Goal: Task Accomplishment & Management: Complete application form

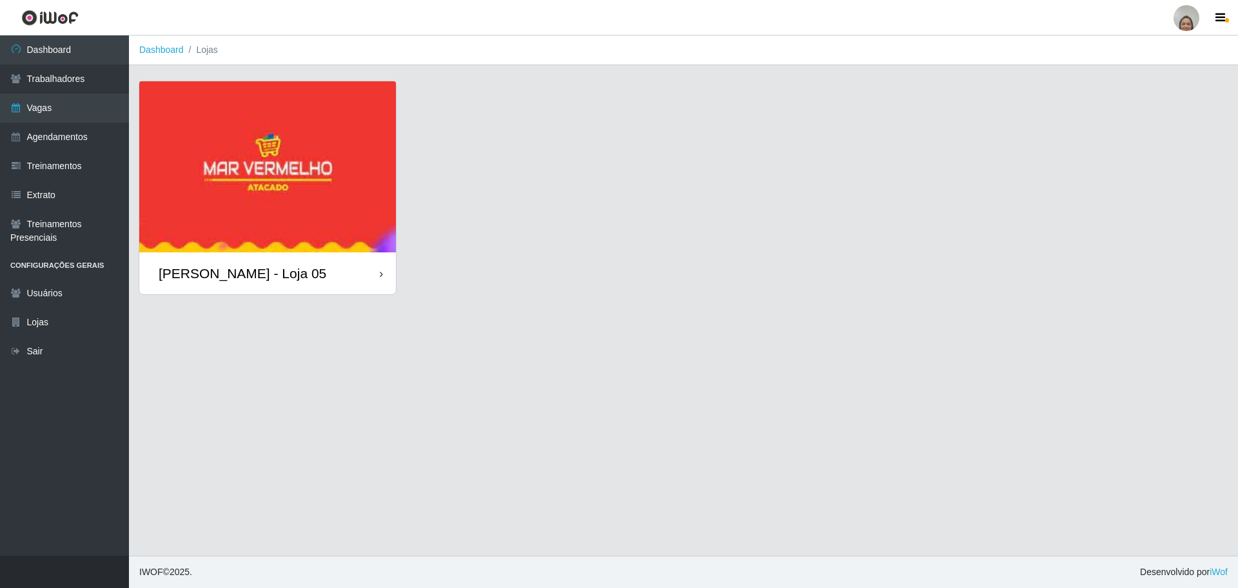
click at [382, 277] on icon at bounding box center [381, 274] width 3 height 9
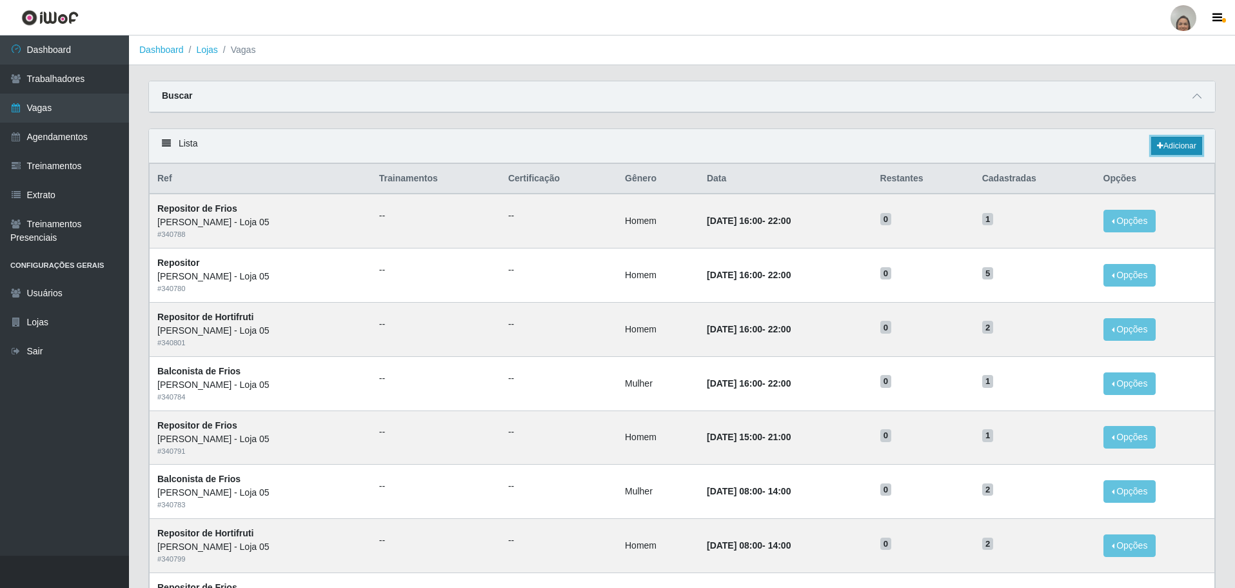
click at [1178, 144] on link "Adicionar" at bounding box center [1176, 146] width 51 height 18
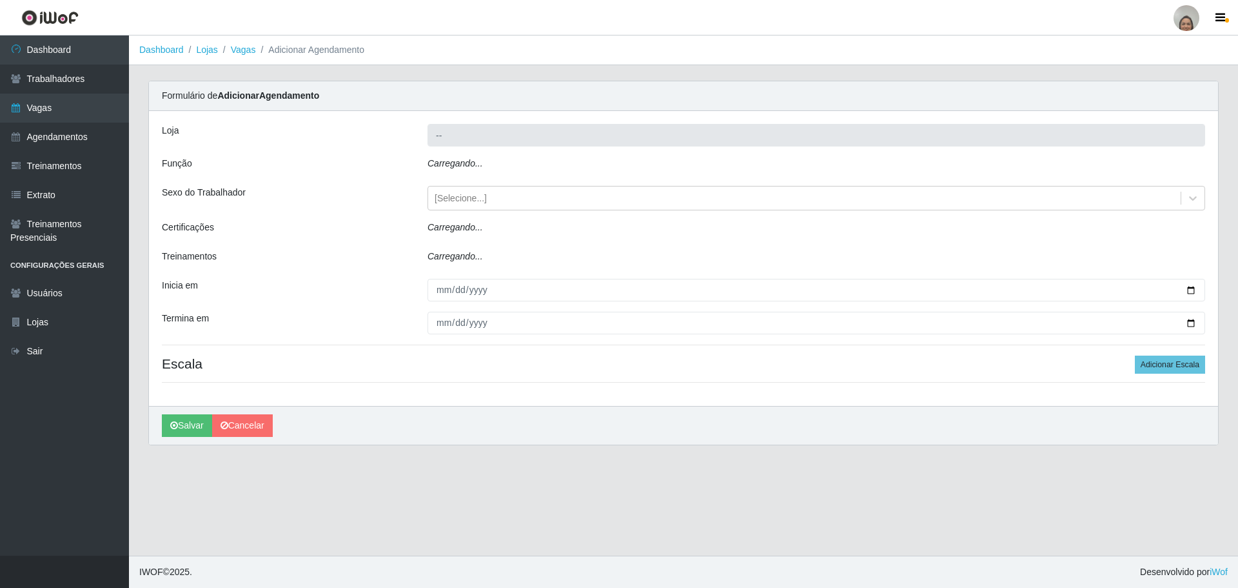
type input "[PERSON_NAME] - Loja 05"
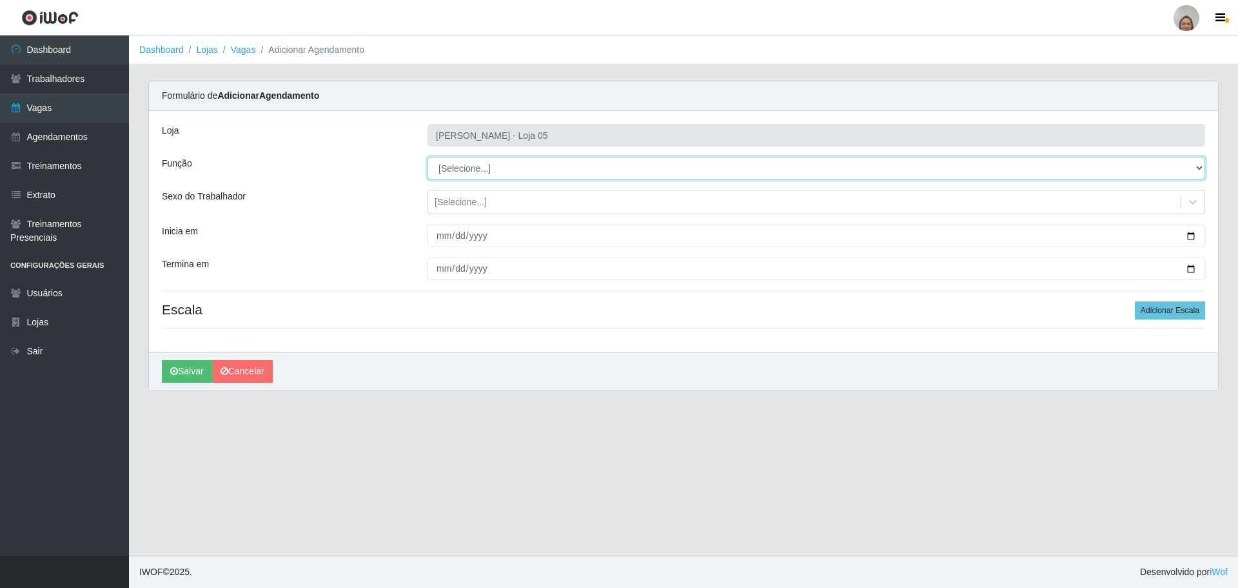
click at [1197, 165] on select "[Selecione...] ASG ASG + ASG ++ Auxiliar de Depósito Auxiliar de Depósito + Aux…" at bounding box center [817, 168] width 778 height 23
select select "22"
click at [428, 157] on select "[Selecione...] ASG ASG + ASG ++ Auxiliar de Depósito Auxiliar de Depósito + Aux…" at bounding box center [817, 168] width 778 height 23
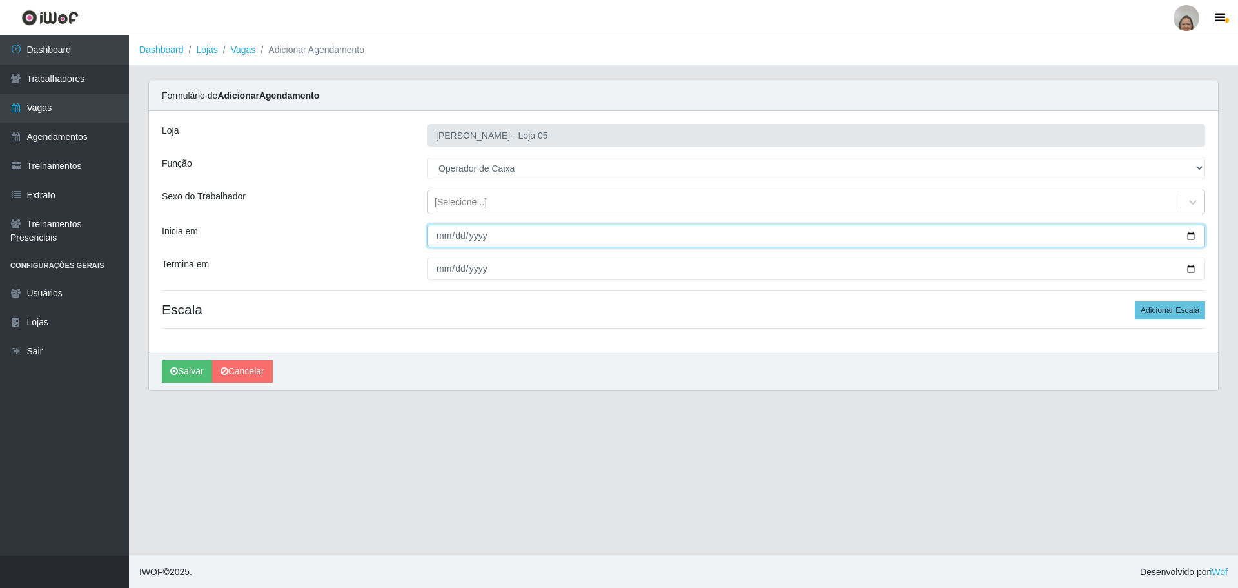
click at [1190, 237] on input "Inicia em" at bounding box center [817, 235] width 778 height 23
type input "[DATE]"
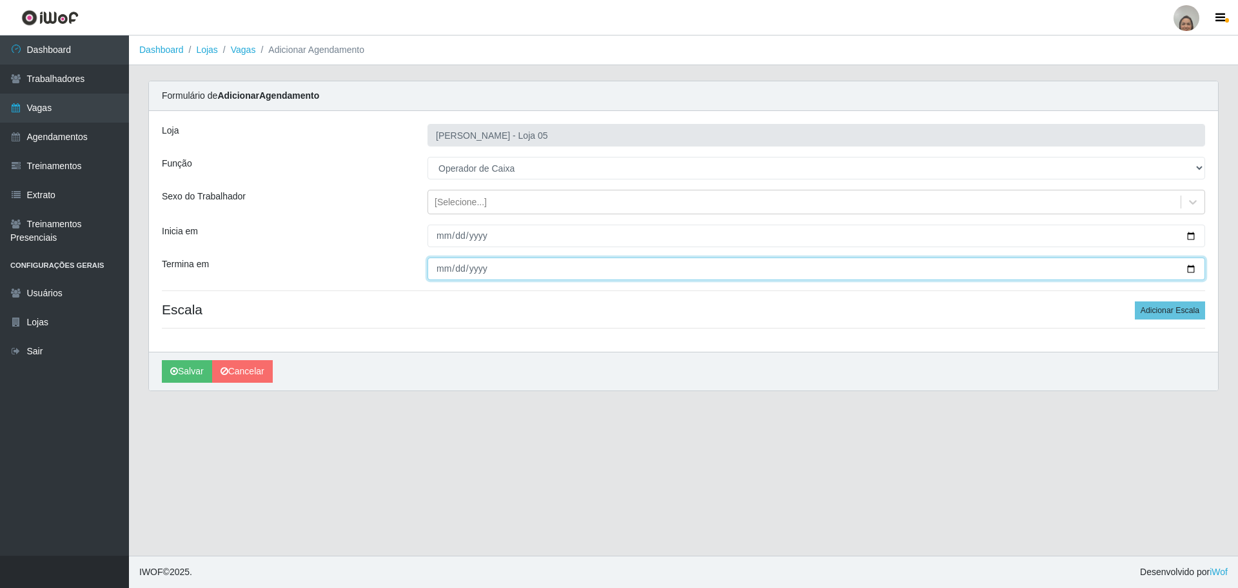
click at [1191, 270] on input "Termina em" at bounding box center [817, 268] width 778 height 23
type input "[DATE]"
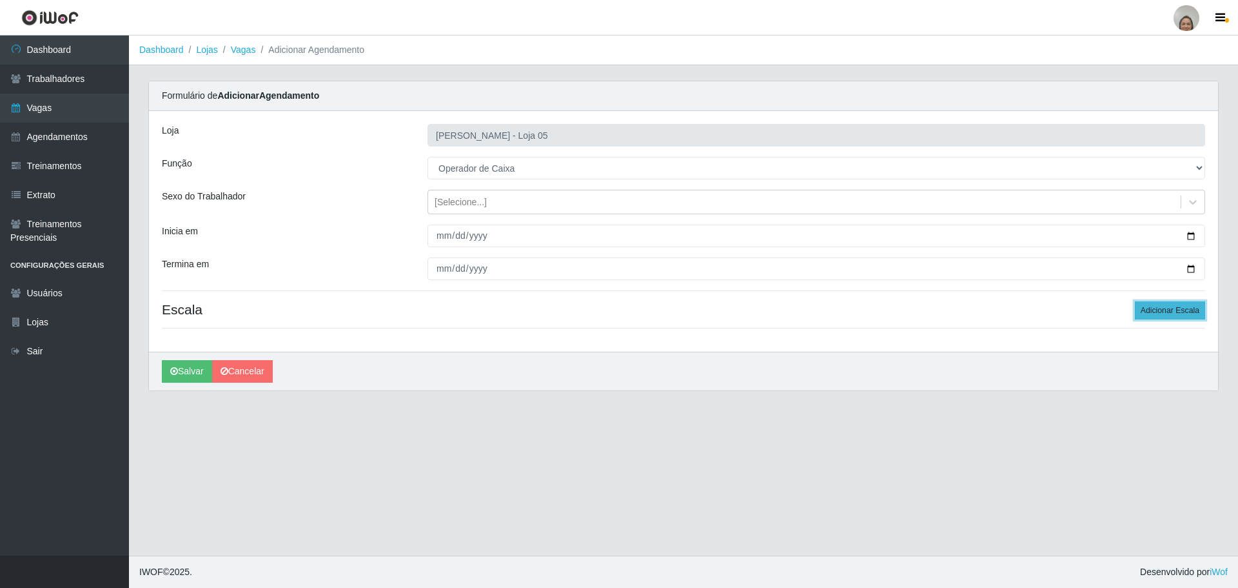
click at [1161, 306] on button "Adicionar Escala" at bounding box center [1170, 310] width 70 height 18
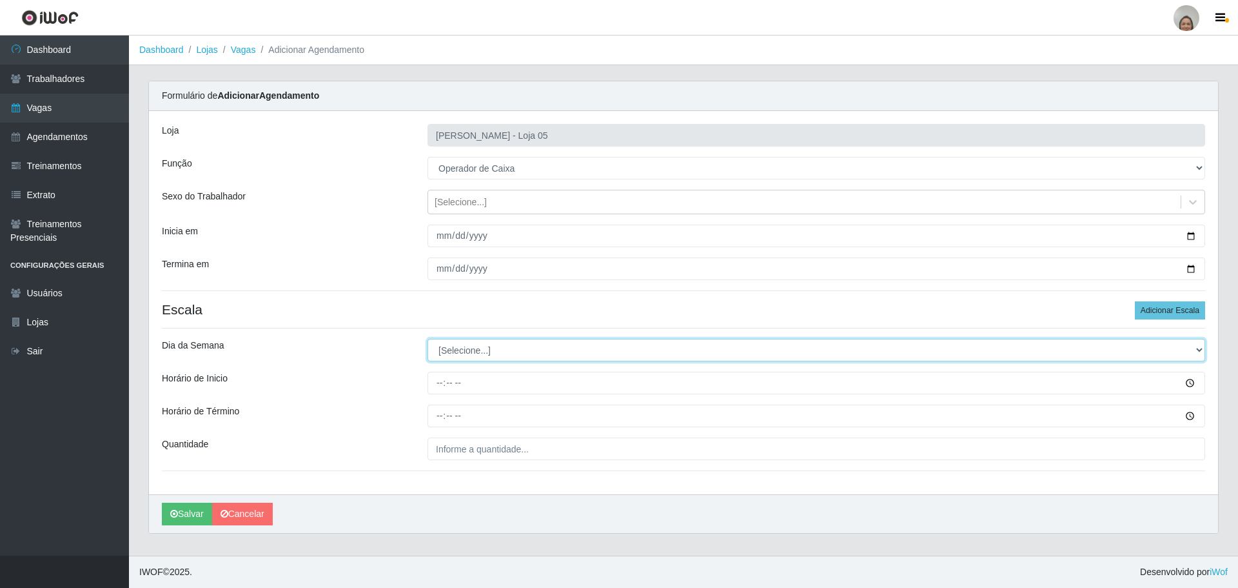
click at [478, 348] on select "[Selecione...] Segunda Terça Quarta Quinta Sexta Sábado Domingo" at bounding box center [817, 350] width 778 height 23
select select "1"
click at [428, 339] on select "[Selecione...] Segunda Terça Quarta Quinta Sexta Sábado Domingo" at bounding box center [817, 350] width 778 height 23
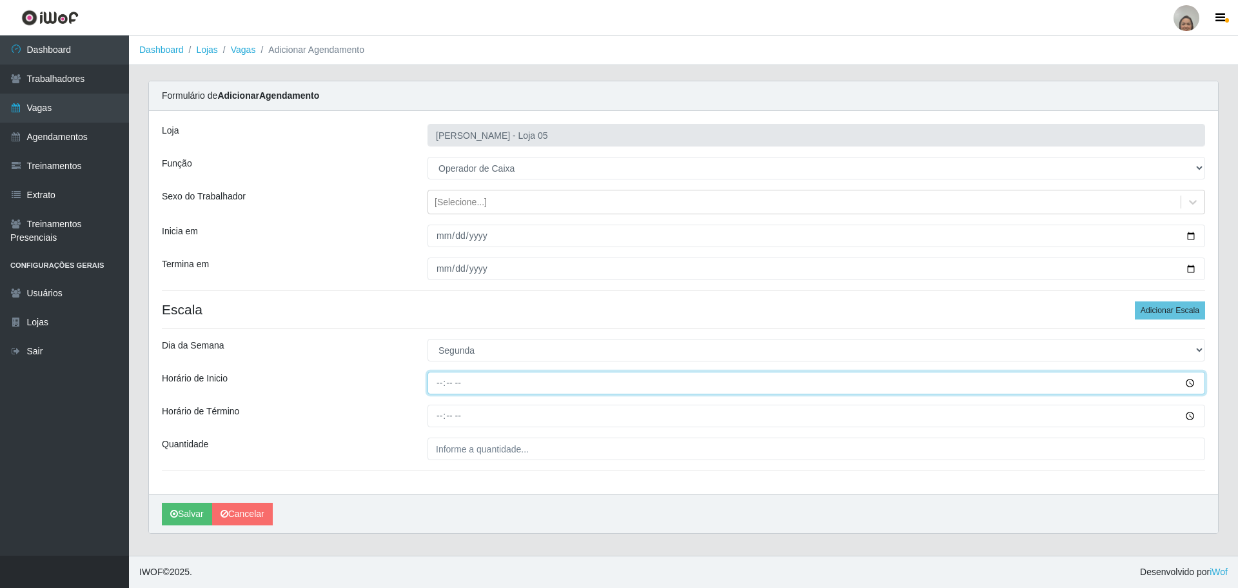
click at [431, 376] on input "Horário de Inicio" at bounding box center [817, 382] width 778 height 23
click at [435, 378] on input "01:25" at bounding box center [817, 382] width 778 height 23
click at [441, 381] on input "01:25" at bounding box center [817, 382] width 778 height 23
type input "09:20"
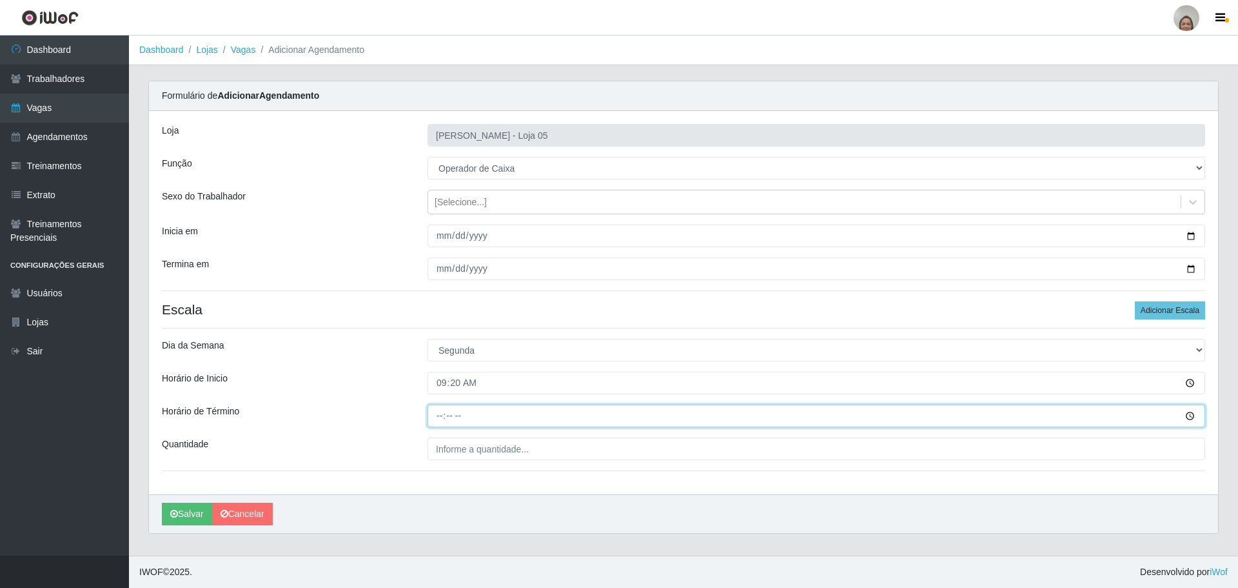
click at [439, 407] on input "Horário de Término" at bounding box center [817, 415] width 778 height 23
type input "15:20"
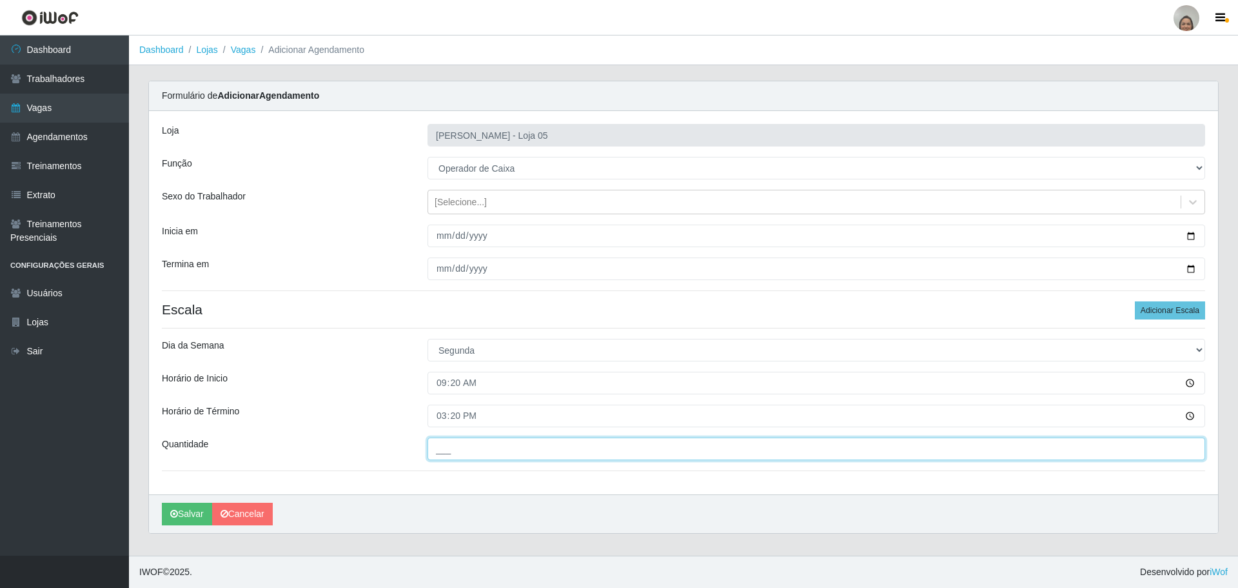
click at [459, 450] on input "___" at bounding box center [817, 448] width 778 height 23
type input "4__"
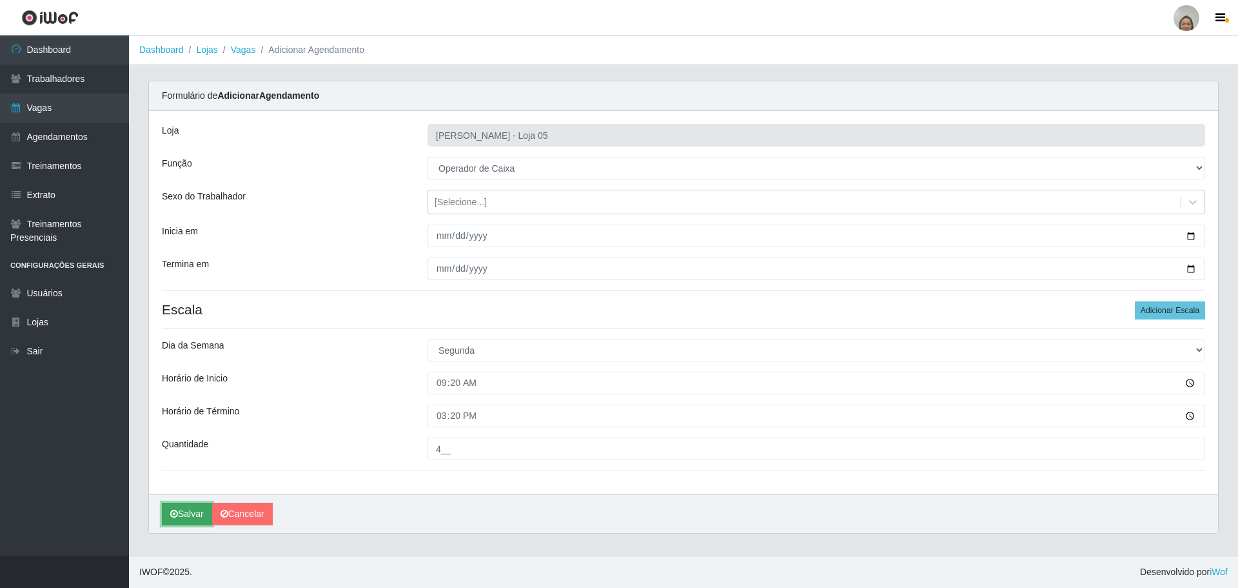
click at [188, 511] on button "Salvar" at bounding box center [187, 513] width 50 height 23
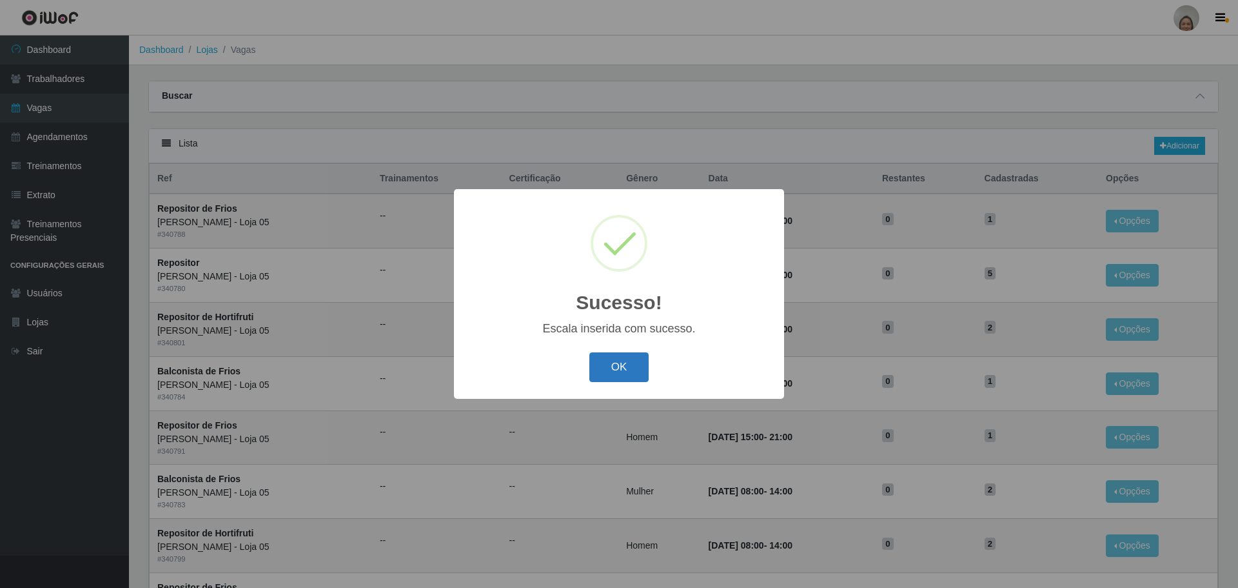
click at [631, 368] on button "OK" at bounding box center [619, 367] width 60 height 30
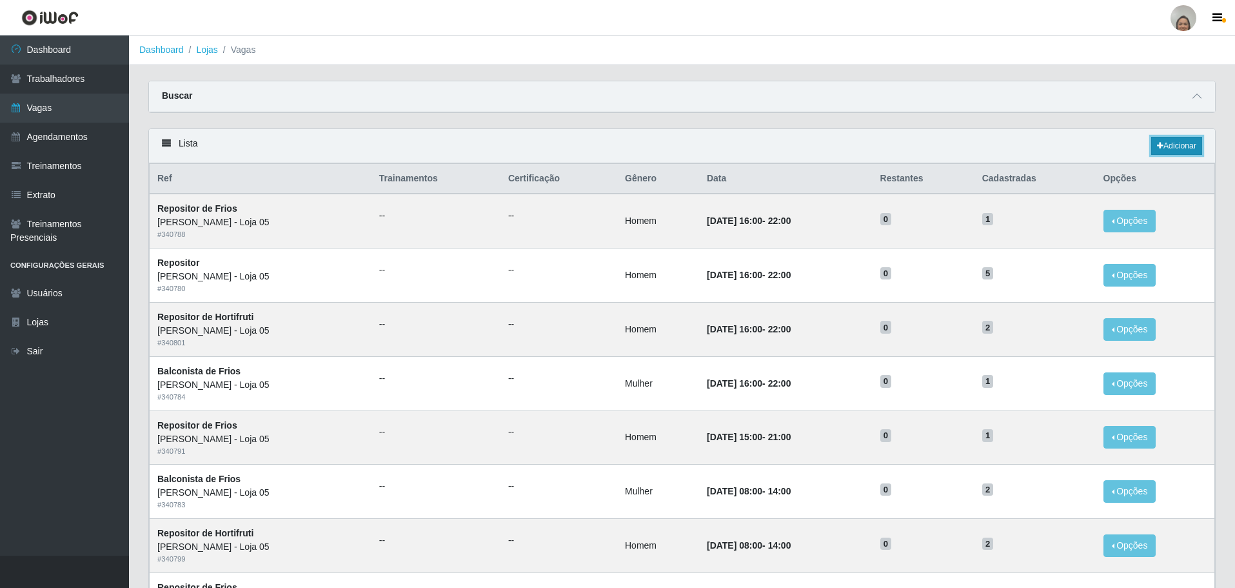
click at [1180, 145] on link "Adicionar" at bounding box center [1176, 146] width 51 height 18
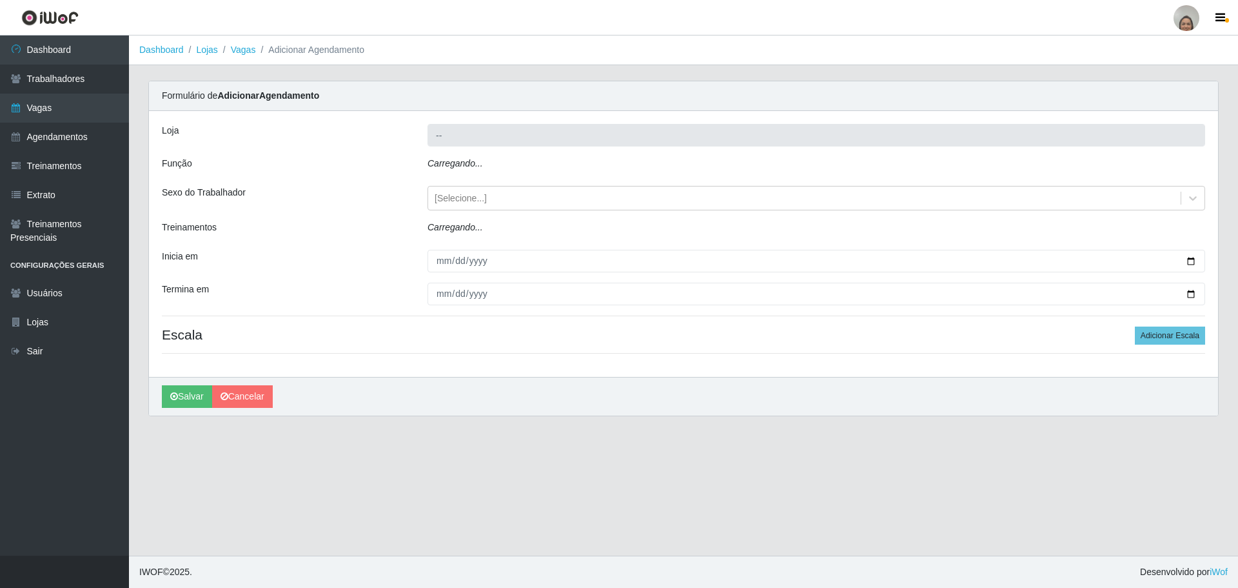
type input "[PERSON_NAME] - Loja 05"
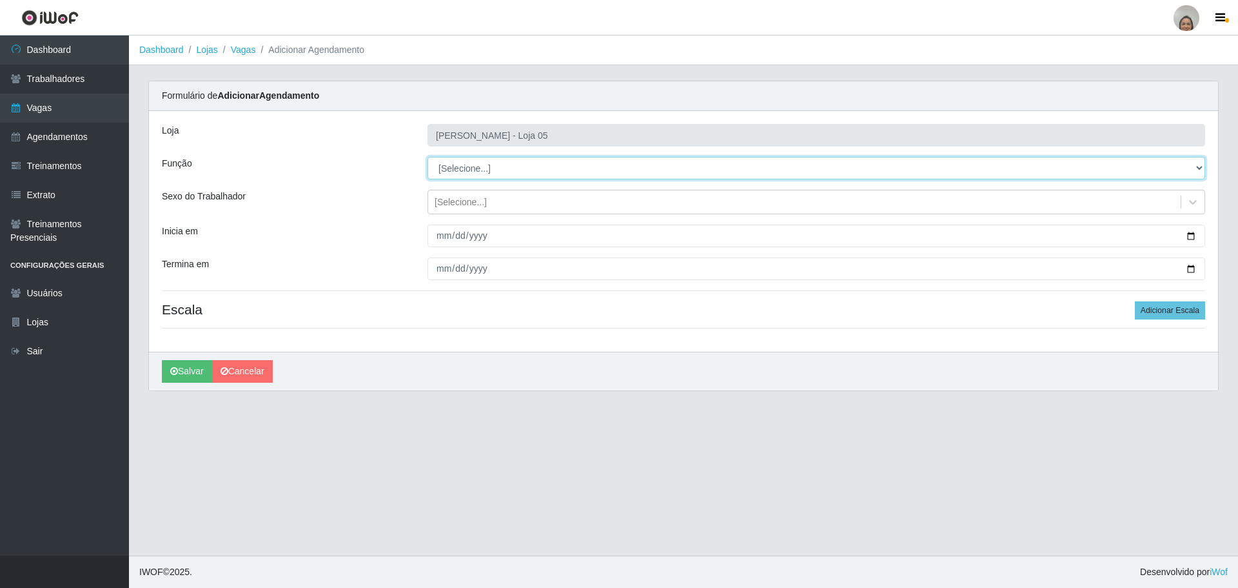
click at [480, 166] on select "[Selecione...] ASG ASG + ASG ++ Auxiliar de Depósito Auxiliar de Depósito + Aux…" at bounding box center [817, 168] width 778 height 23
select select "22"
click at [428, 157] on select "[Selecione...] ASG ASG + ASG ++ Auxiliar de Depósito Auxiliar de Depósito + Aux…" at bounding box center [817, 168] width 778 height 23
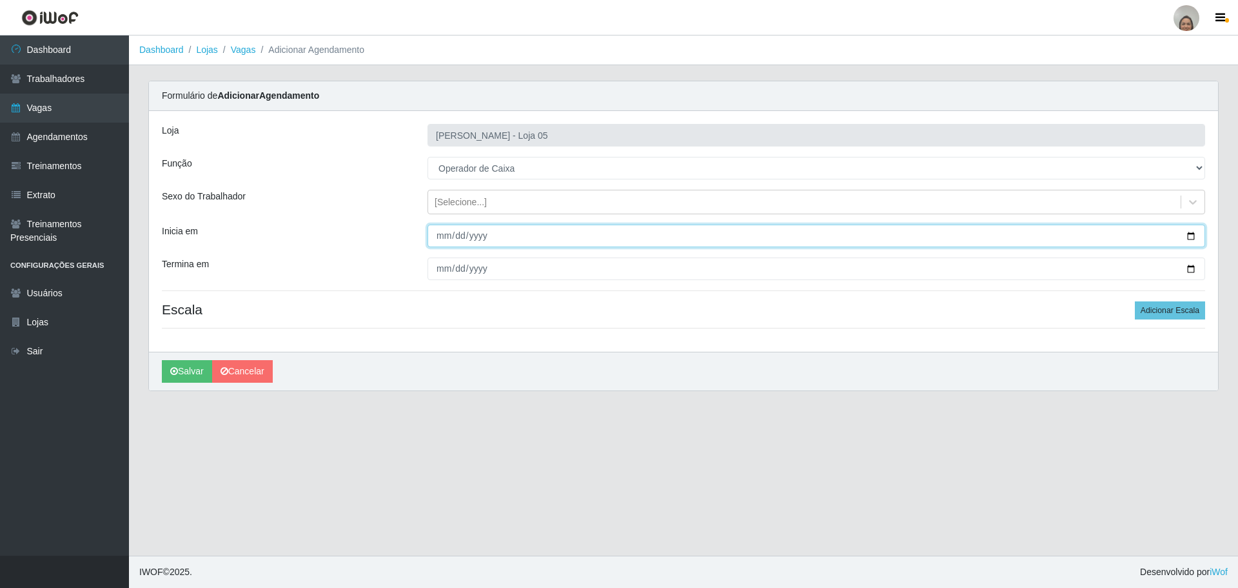
click at [1189, 235] on input "Inicia em" at bounding box center [817, 235] width 778 height 23
type input "[DATE]"
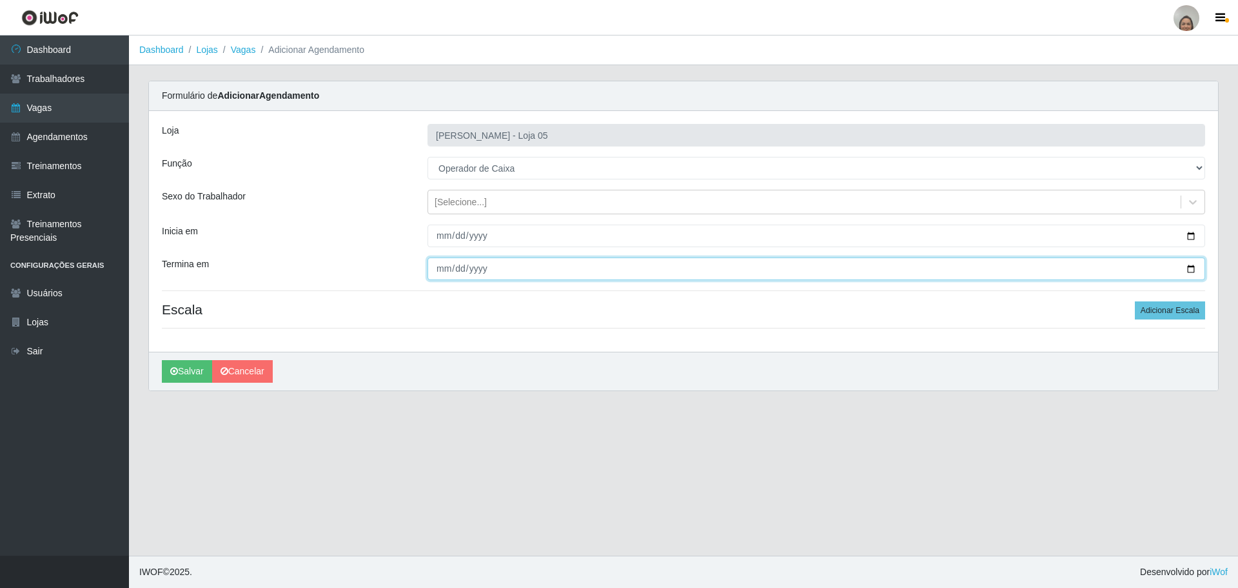
click at [1192, 266] on input "Termina em" at bounding box center [817, 268] width 778 height 23
type input "[DATE]"
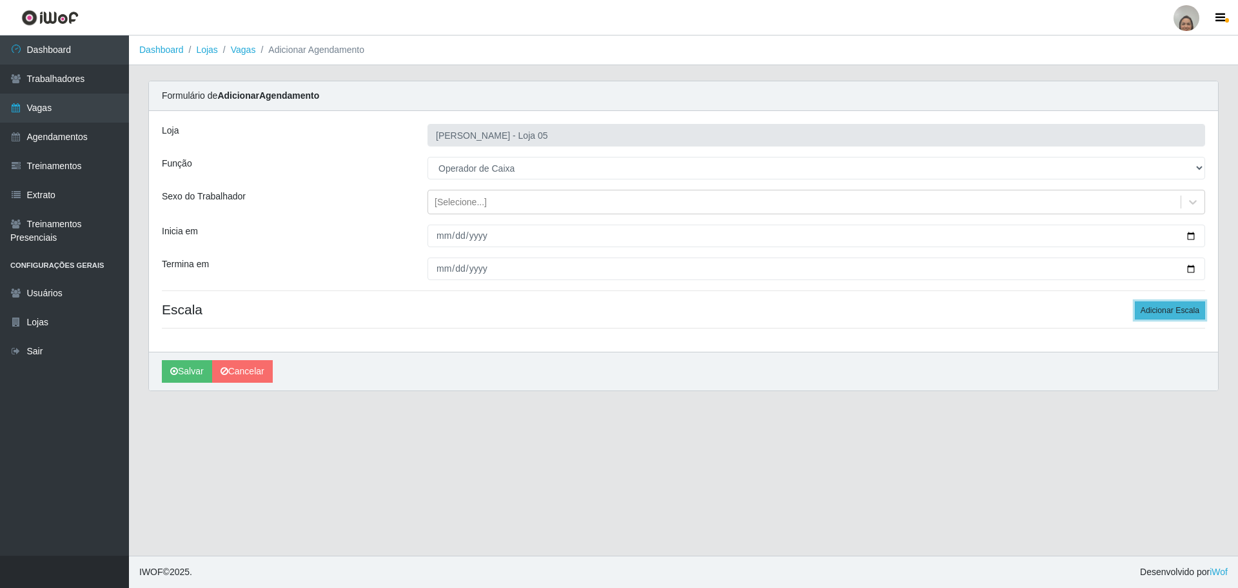
click at [1171, 314] on button "Adicionar Escala" at bounding box center [1170, 310] width 70 height 18
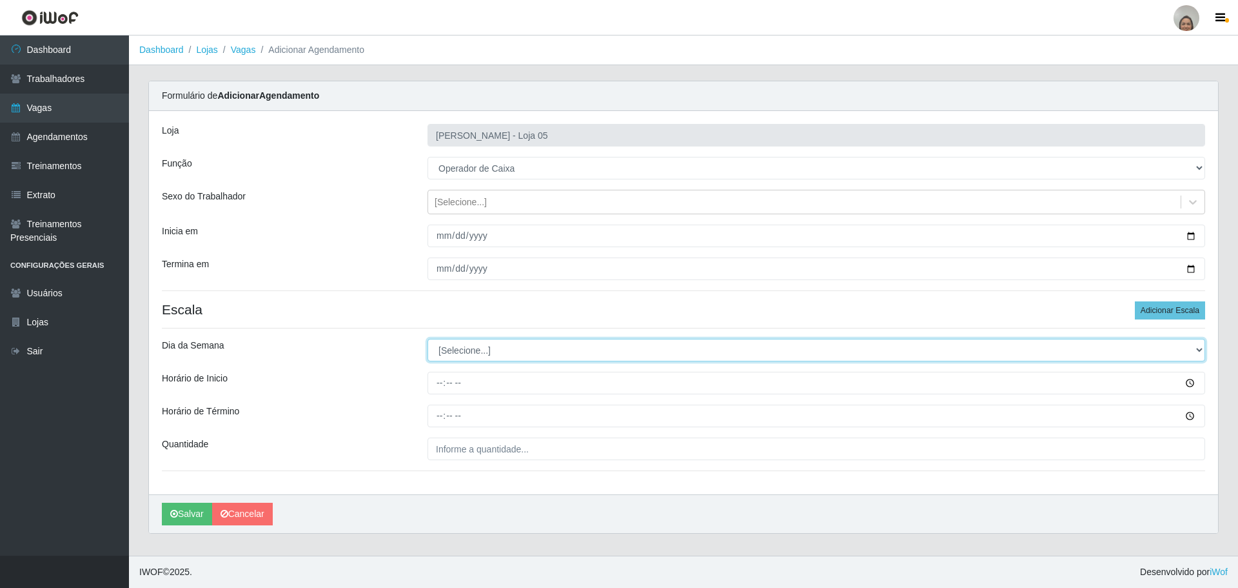
click at [491, 352] on select "[Selecione...] Segunda Terça Quarta Quinta Sexta Sábado Domingo" at bounding box center [817, 350] width 778 height 23
select select "1"
click at [428, 339] on select "[Selecione...] Segunda Terça Quarta Quinta Sexta Sábado Domingo" at bounding box center [817, 350] width 778 height 23
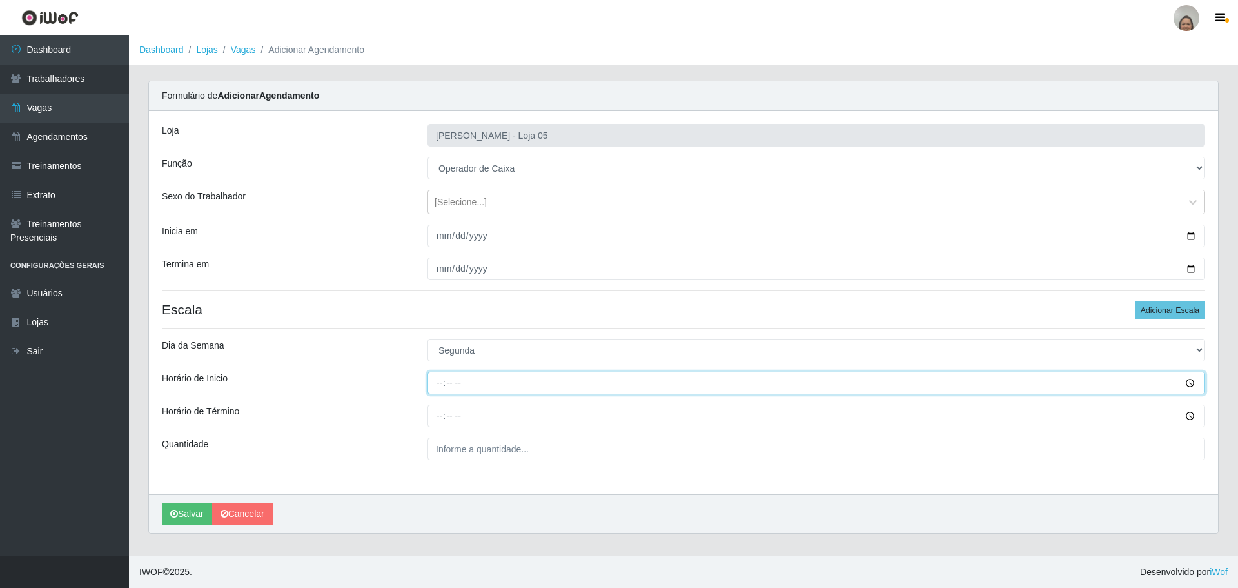
click at [434, 382] on input "Horário de Inicio" at bounding box center [817, 382] width 778 height 23
type input "16:20"
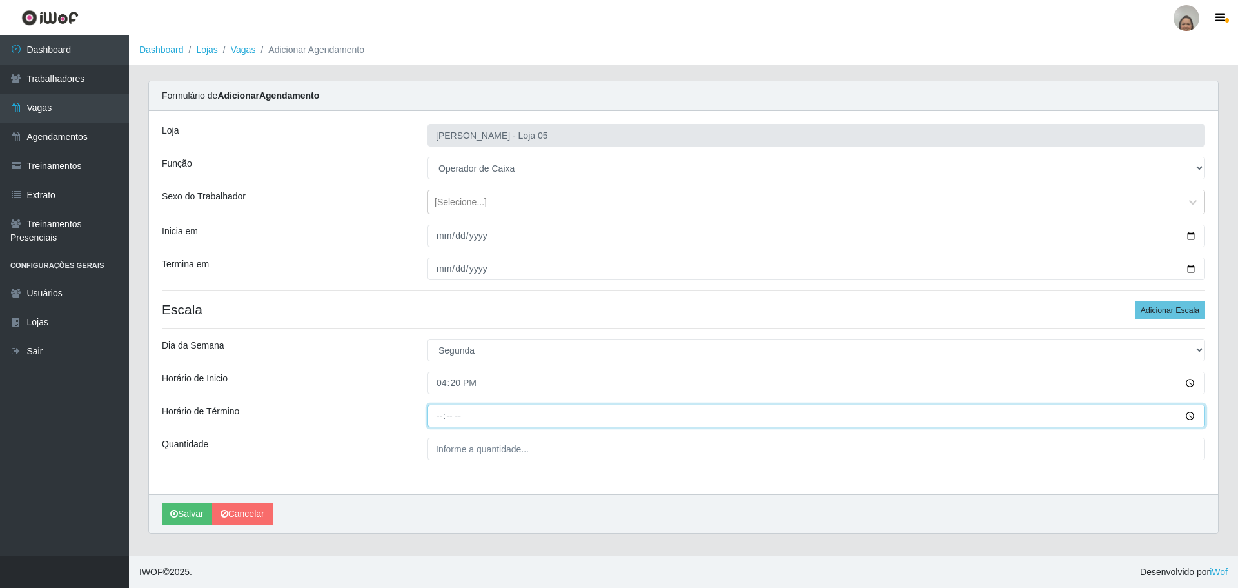
drag, startPoint x: 437, startPoint y: 407, endPoint x: 403, endPoint y: 424, distance: 38.1
click at [434, 408] on input "Horário de Término" at bounding box center [817, 415] width 778 height 23
type input "22:20"
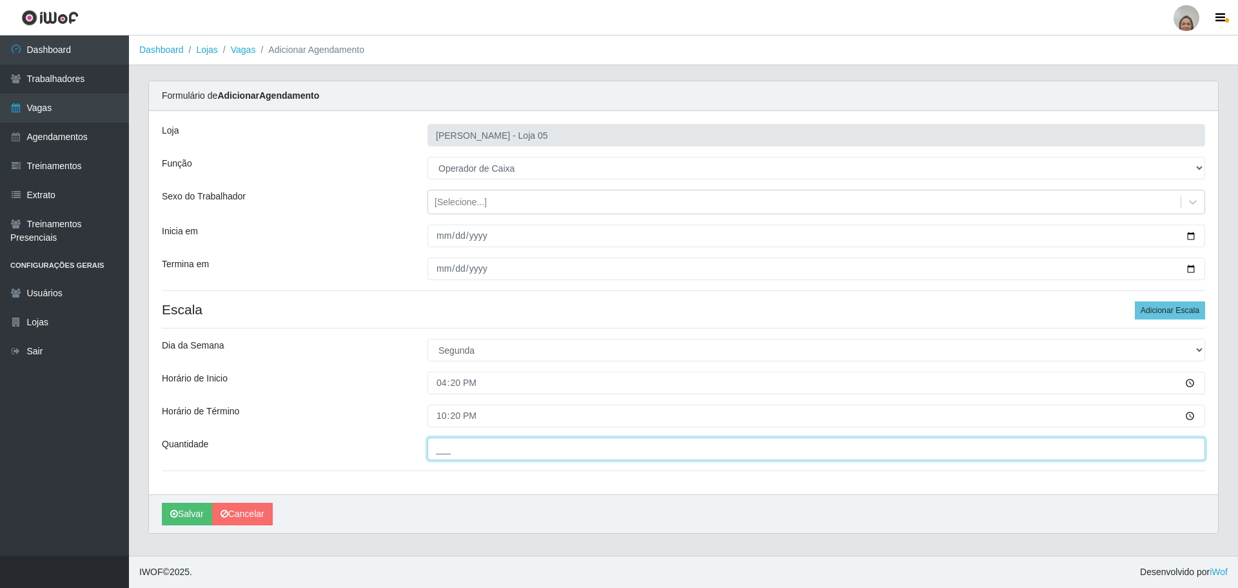
click at [465, 451] on input "___" at bounding box center [817, 448] width 778 height 23
type input "4__"
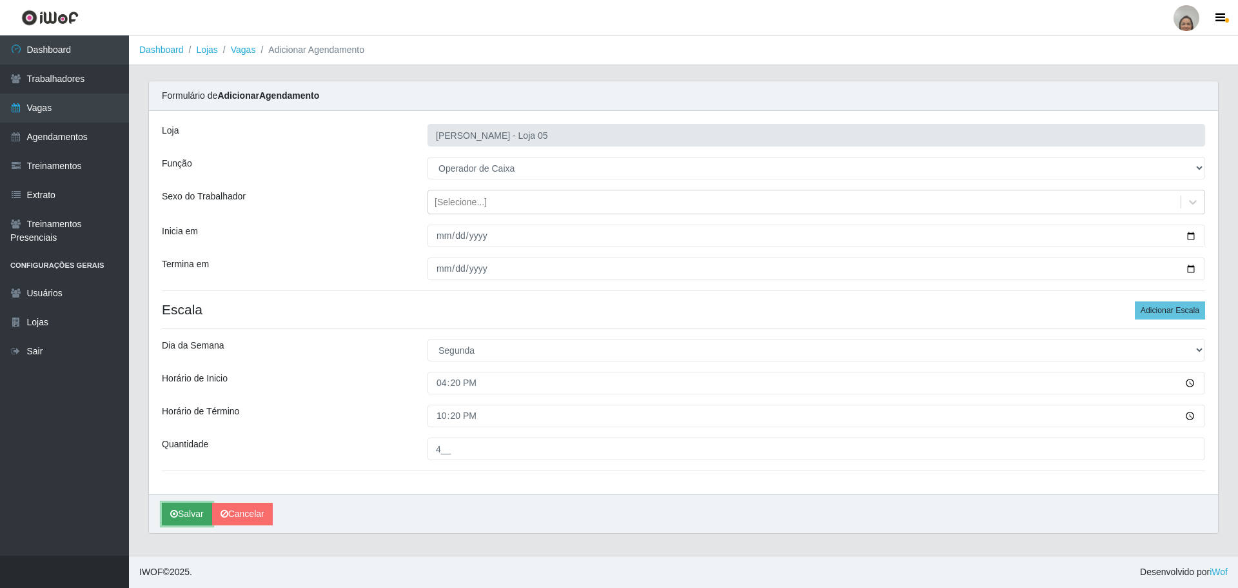
click at [194, 512] on button "Salvar" at bounding box center [187, 513] width 50 height 23
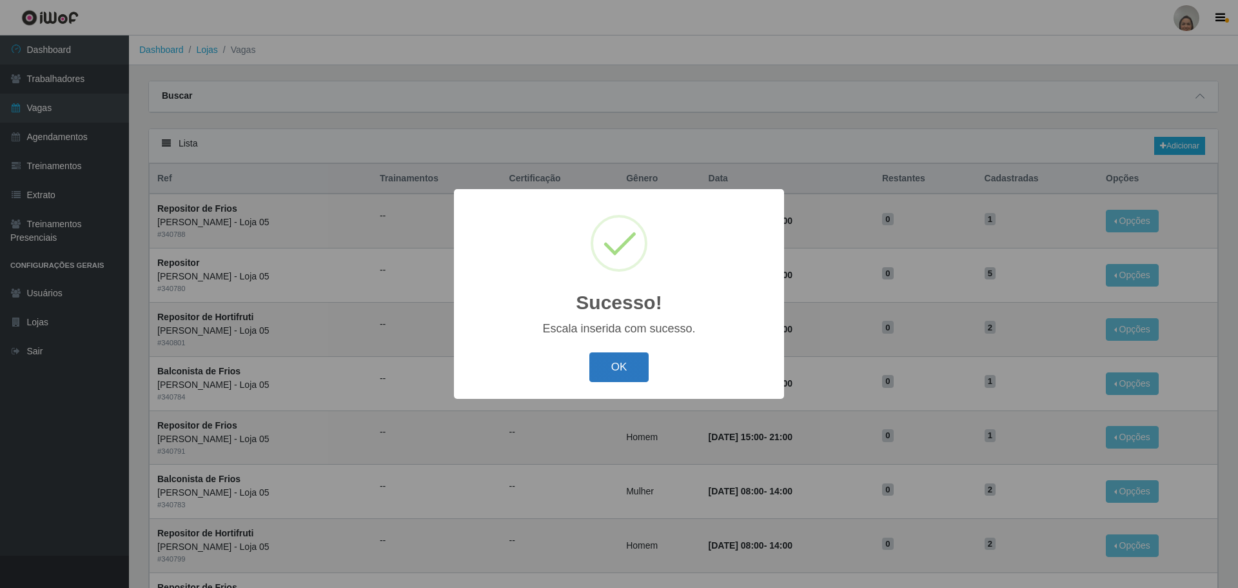
click at [629, 361] on button "OK" at bounding box center [619, 367] width 60 height 30
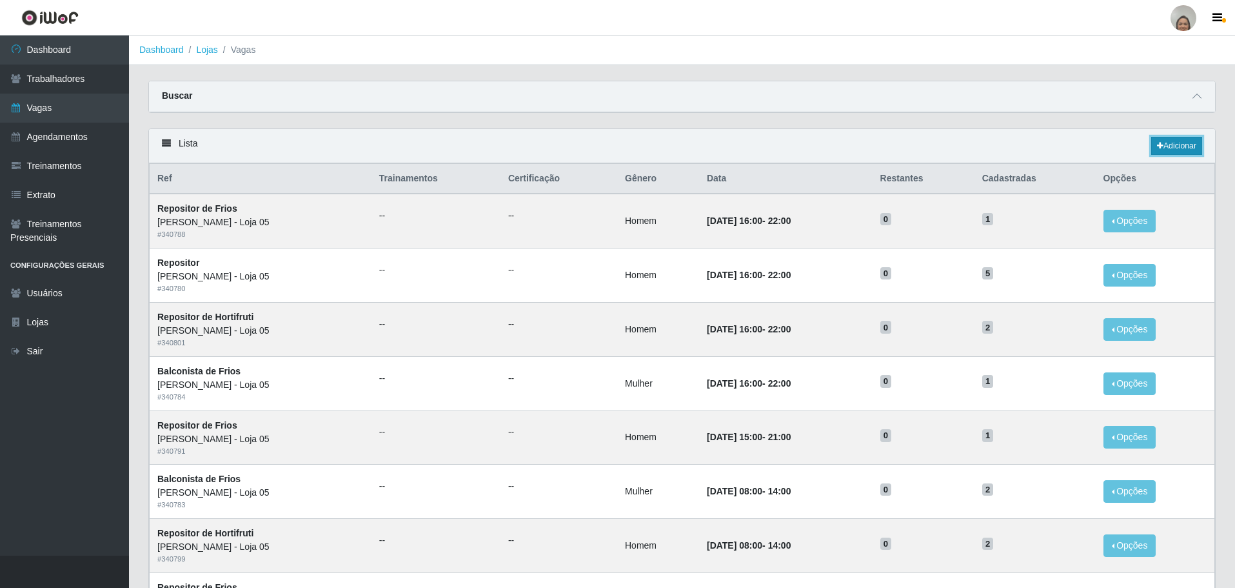
click at [1187, 150] on link "Adicionar" at bounding box center [1176, 146] width 51 height 18
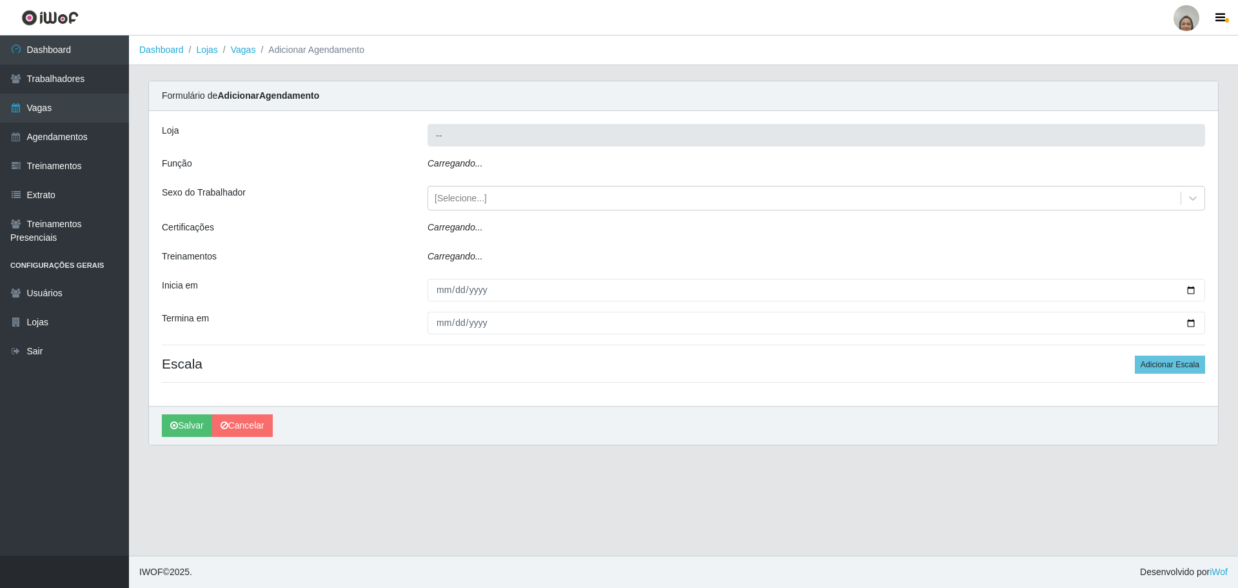
type input "[PERSON_NAME] - Loja 05"
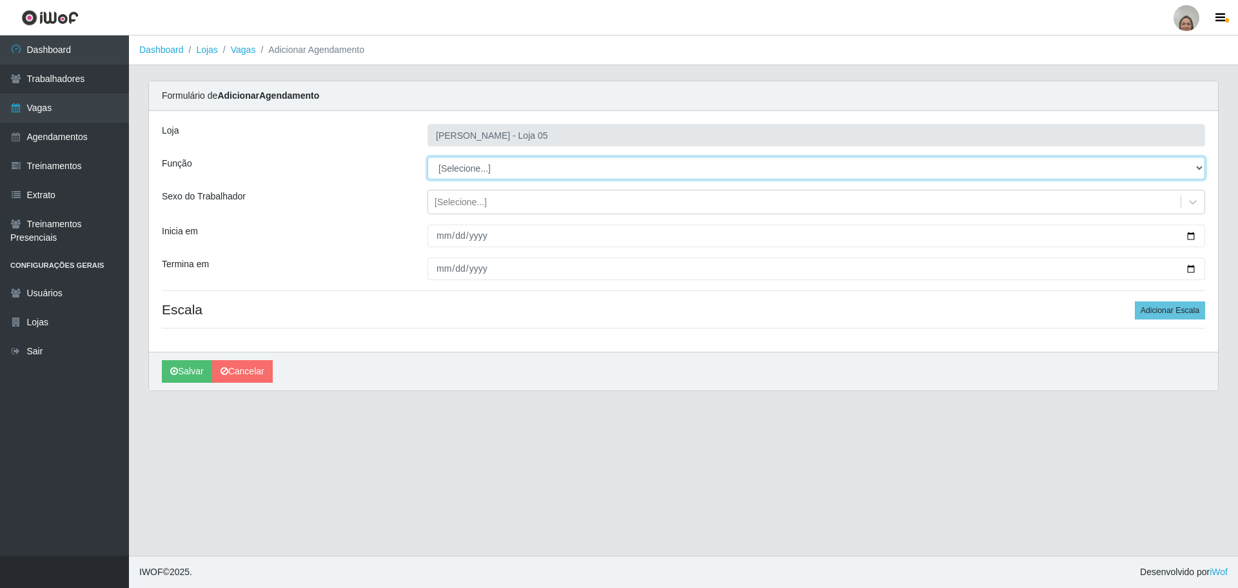
click at [460, 166] on select "[Selecione...] ASG ASG + ASG ++ Auxiliar de Depósito Auxiliar de Depósito + Aux…" at bounding box center [817, 168] width 778 height 23
select select "22"
click at [428, 157] on select "[Selecione...] ASG ASG + ASG ++ Auxiliar de Depósito Auxiliar de Depósito + Aux…" at bounding box center [817, 168] width 778 height 23
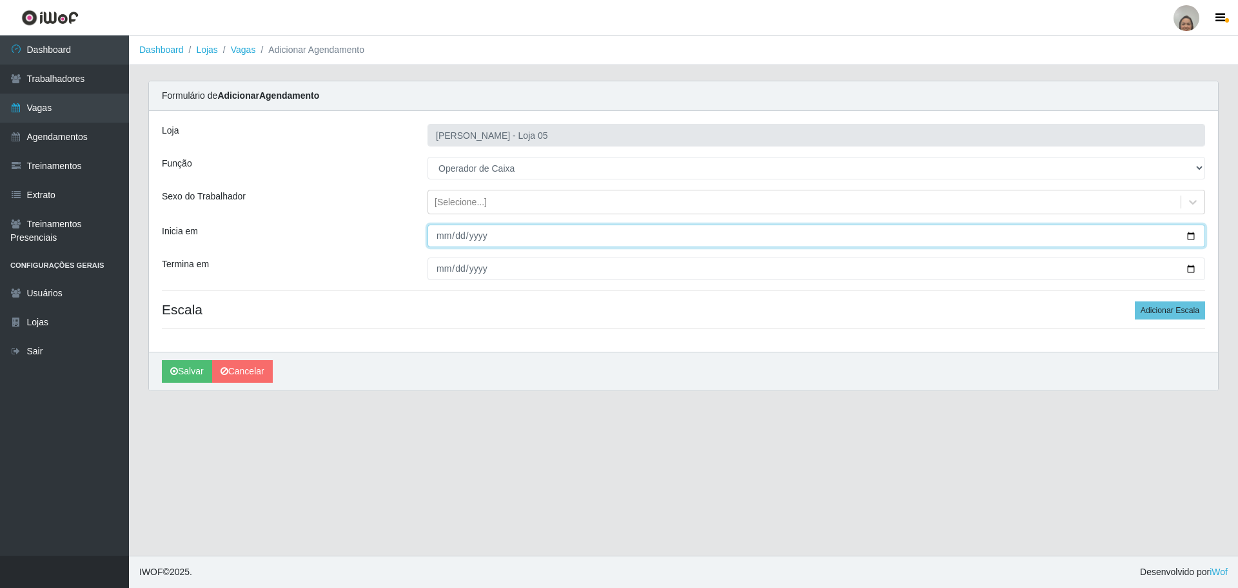
click at [1191, 235] on input "Inicia em" at bounding box center [817, 235] width 778 height 23
type input "[DATE]"
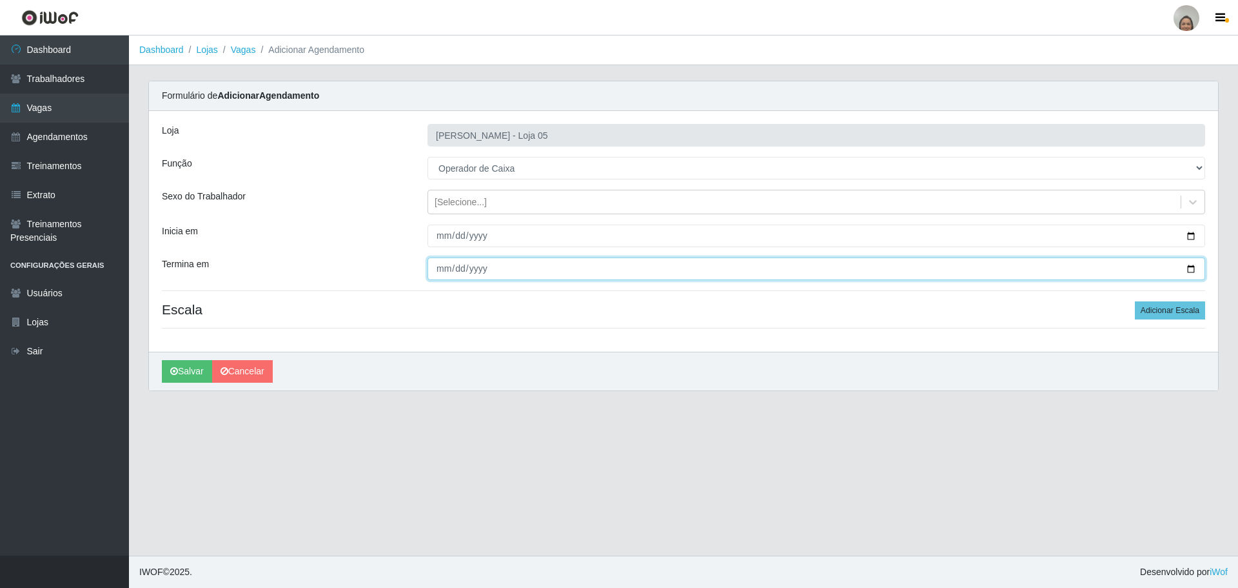
click at [1185, 268] on input "Termina em" at bounding box center [817, 268] width 778 height 23
type input "[DATE]"
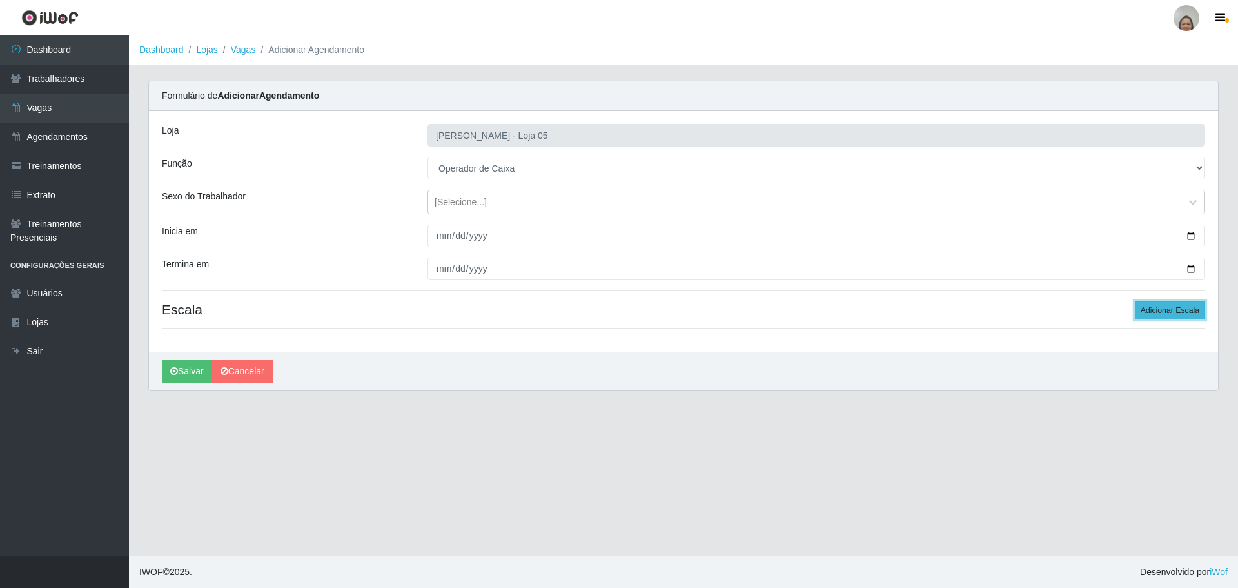
click at [1165, 309] on button "Adicionar Escala" at bounding box center [1170, 310] width 70 height 18
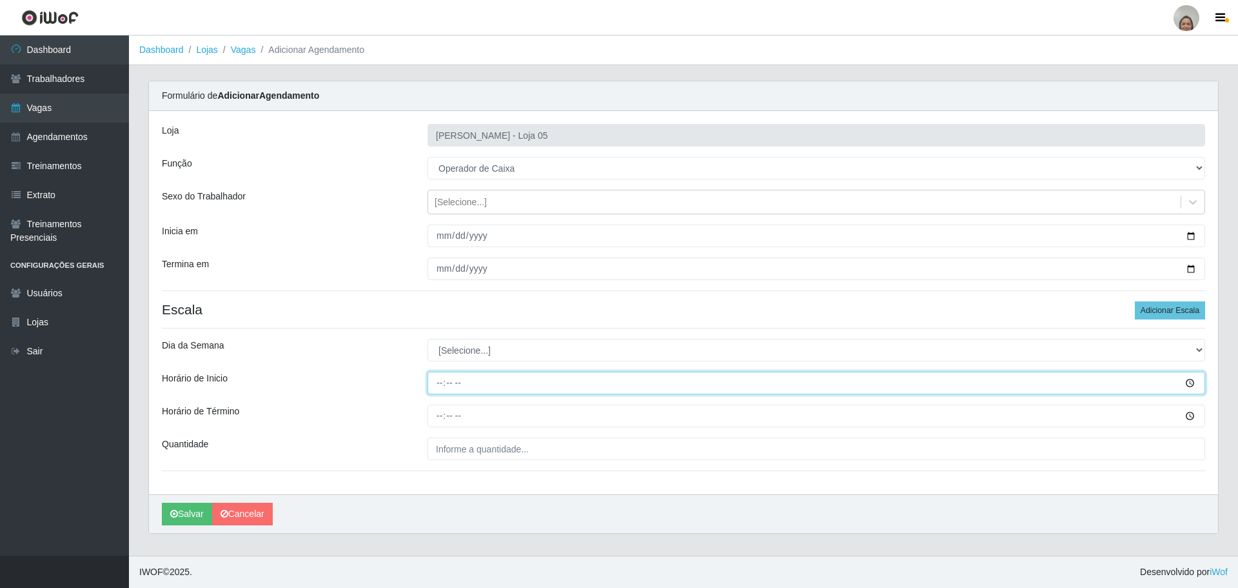
click at [430, 382] on input "Horário de Inicio" at bounding box center [817, 382] width 778 height 23
type input "09:20"
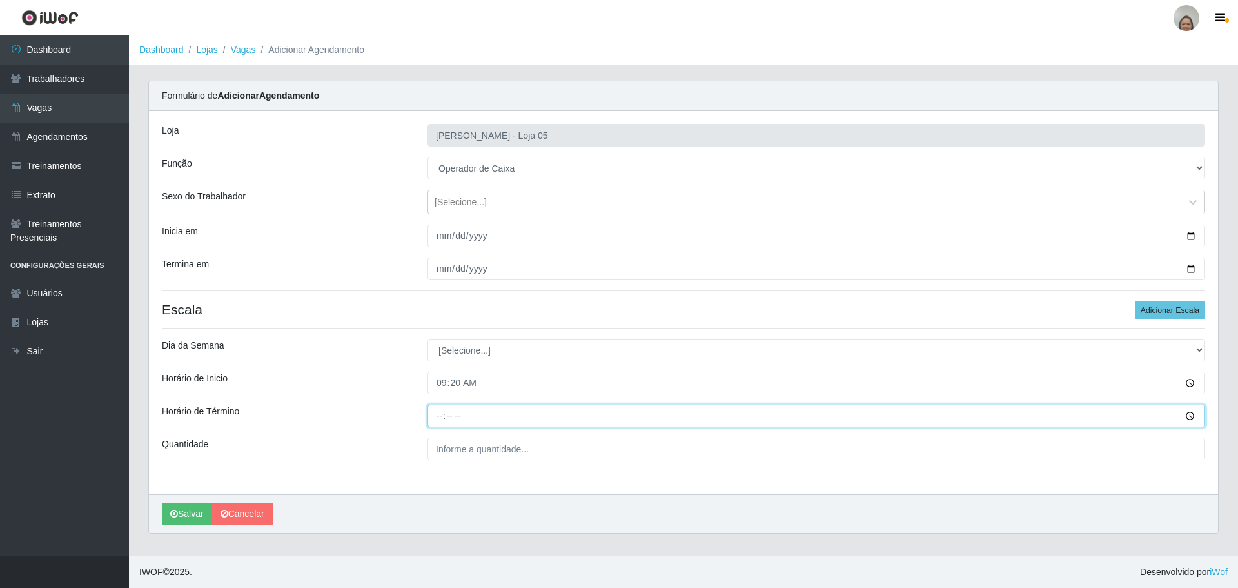
click at [438, 410] on input "Horário de Término" at bounding box center [817, 415] width 778 height 23
type input "15:20"
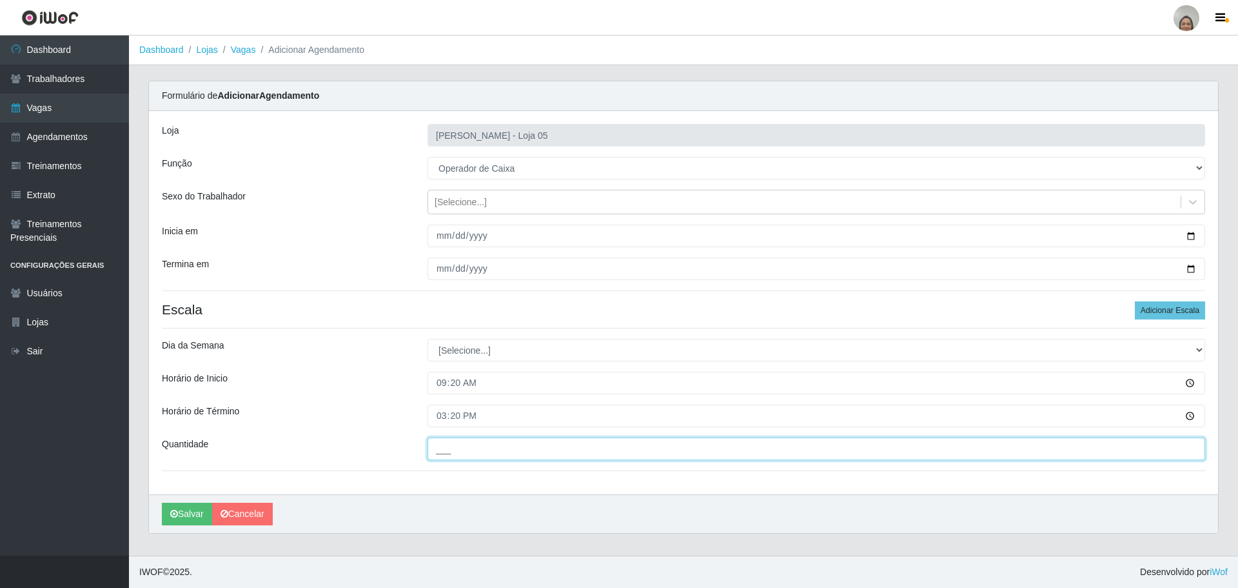
click at [459, 446] on input "___" at bounding box center [817, 448] width 778 height 23
type input "5__"
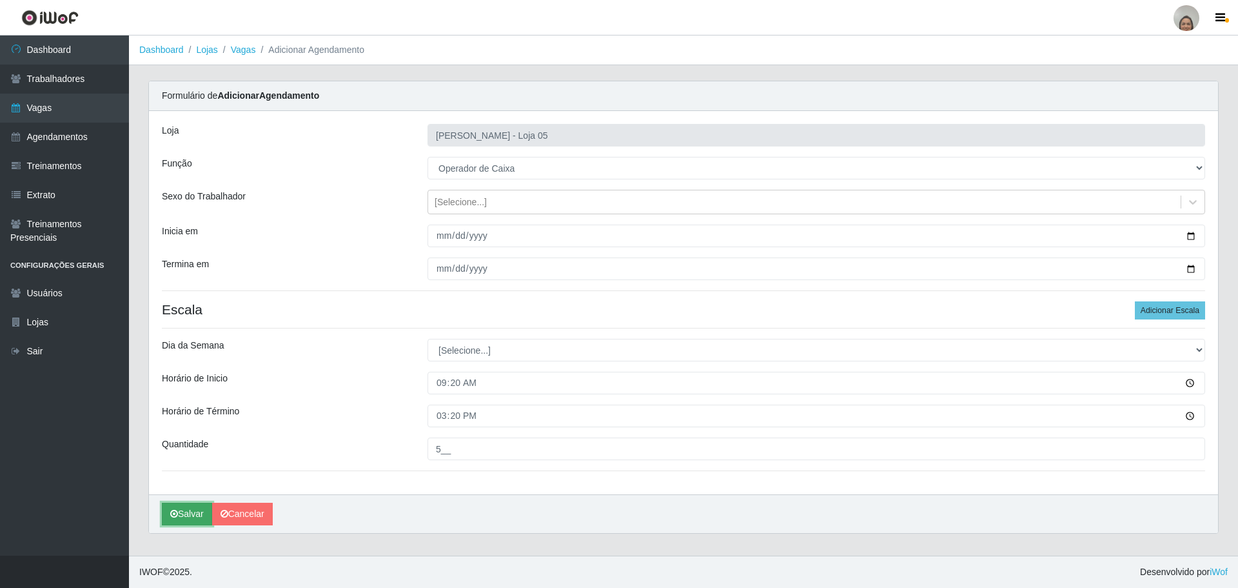
click at [186, 508] on button "Salvar" at bounding box center [187, 513] width 50 height 23
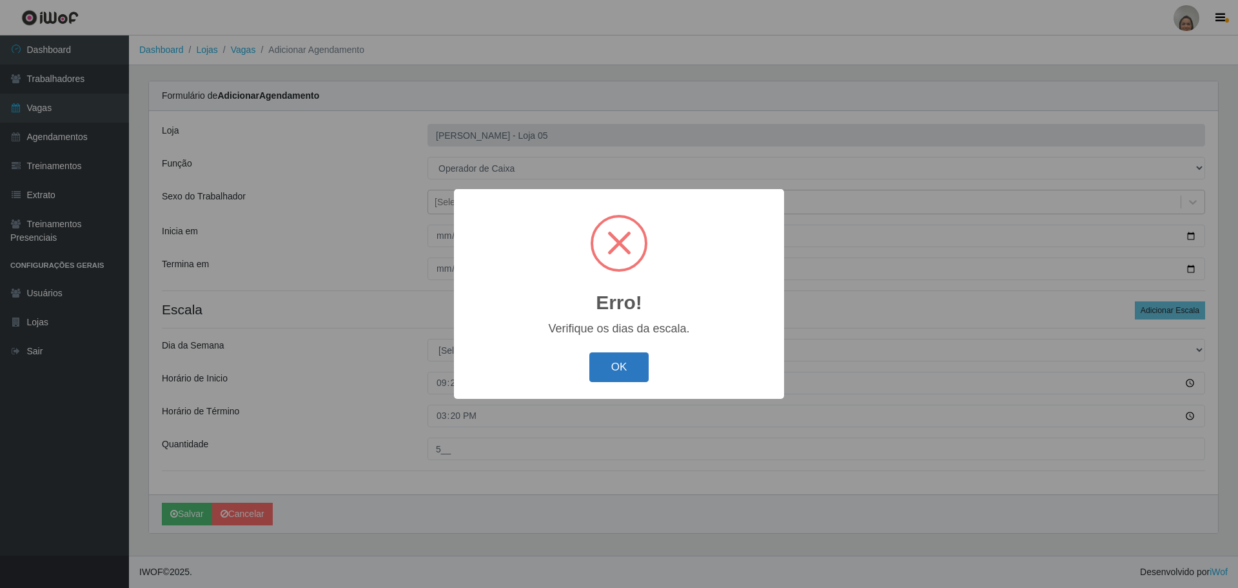
click at [613, 373] on button "OK" at bounding box center [619, 367] width 60 height 30
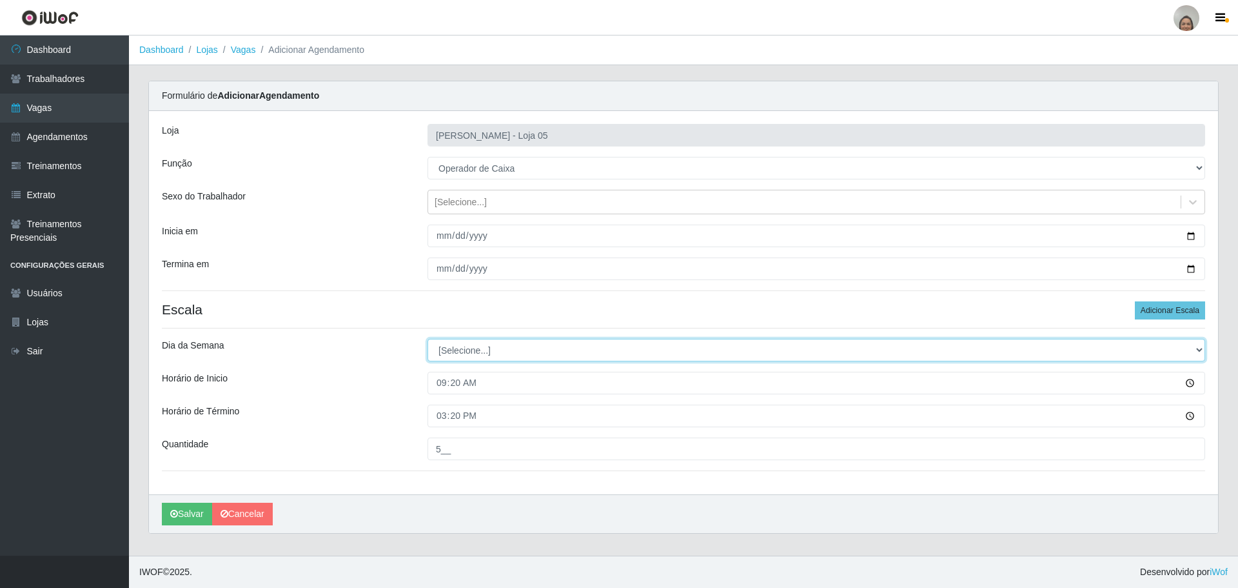
drag, startPoint x: 485, startPoint y: 350, endPoint x: 476, endPoint y: 356, distance: 10.7
click at [485, 350] on select "[Selecione...] Segunda Terça Quarta Quinta Sexta Sábado Domingo" at bounding box center [817, 350] width 778 height 23
select select "2"
click at [428, 339] on select "[Selecione...] Segunda Terça Quarta Quinta Sexta Sábado Domingo" at bounding box center [817, 350] width 778 height 23
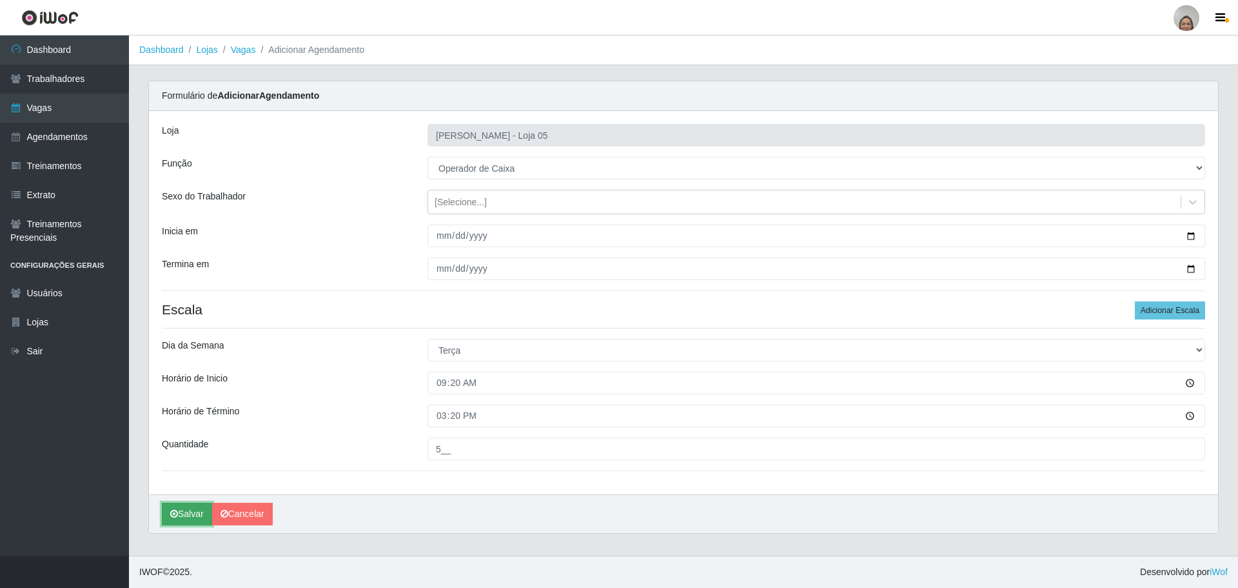
click at [177, 512] on icon "submit" at bounding box center [174, 513] width 8 height 9
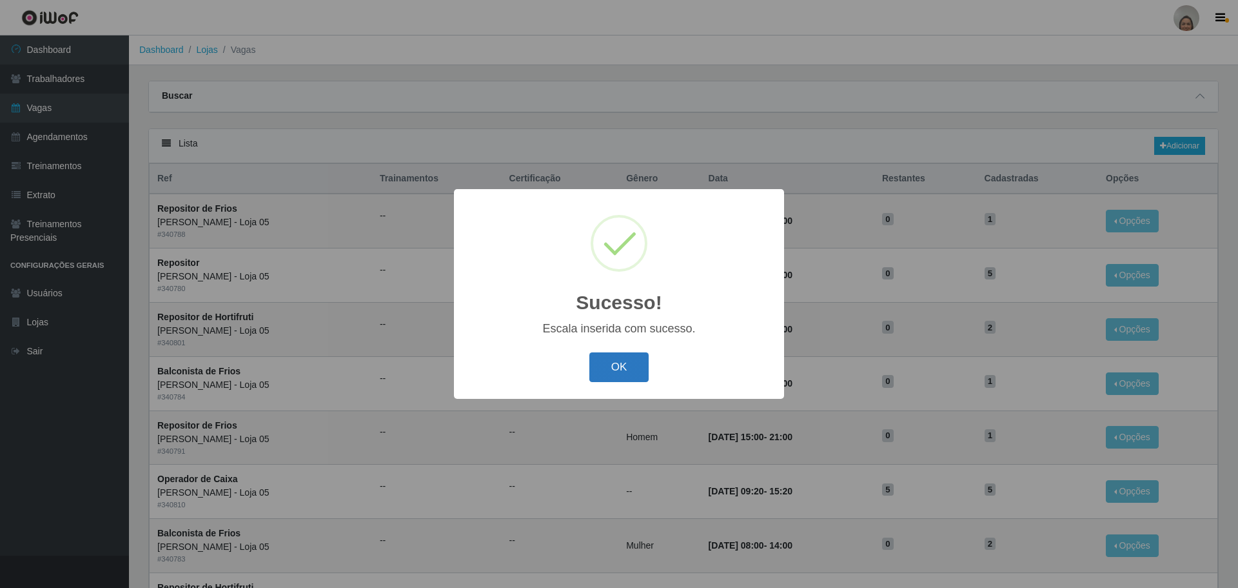
click at [617, 366] on button "OK" at bounding box center [619, 367] width 60 height 30
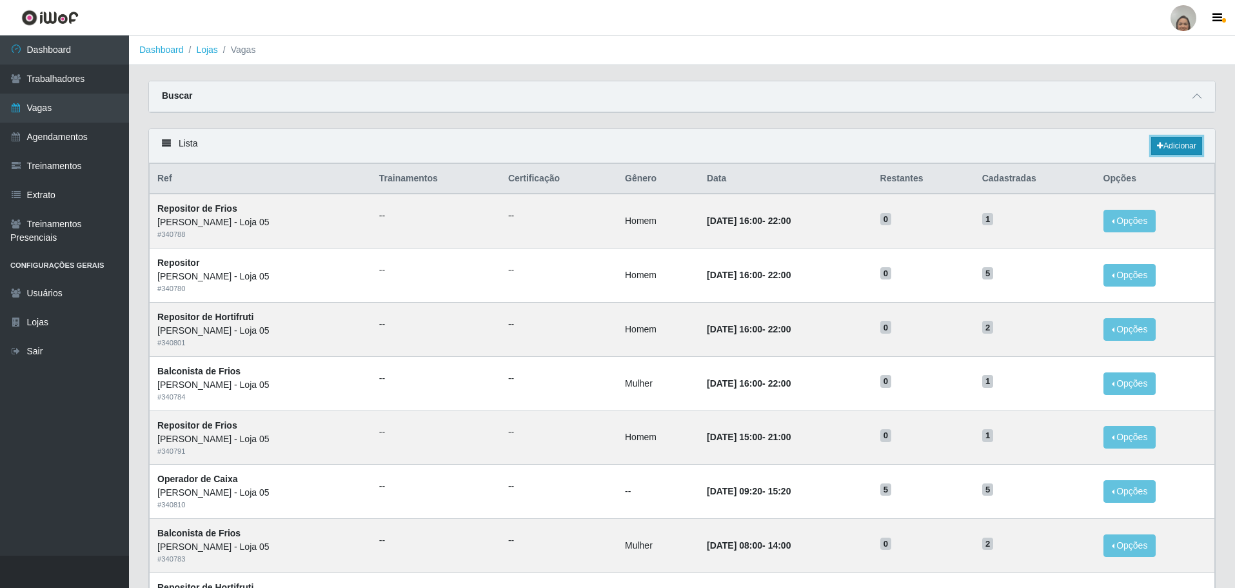
click at [1182, 140] on link "Adicionar" at bounding box center [1176, 146] width 51 height 18
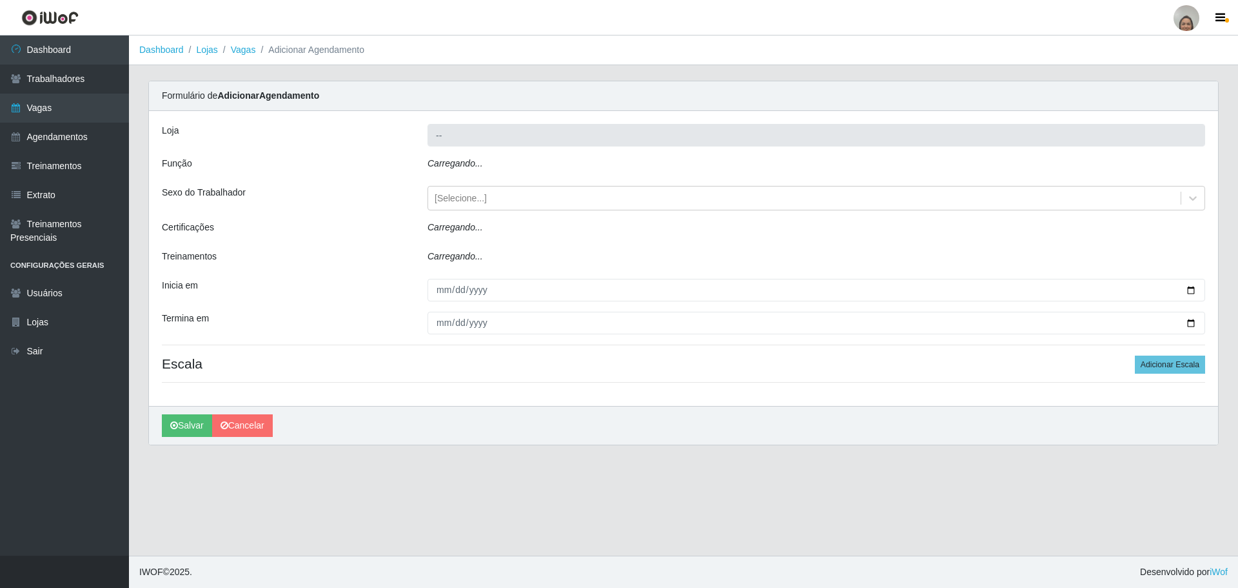
type input "[PERSON_NAME] - Loja 05"
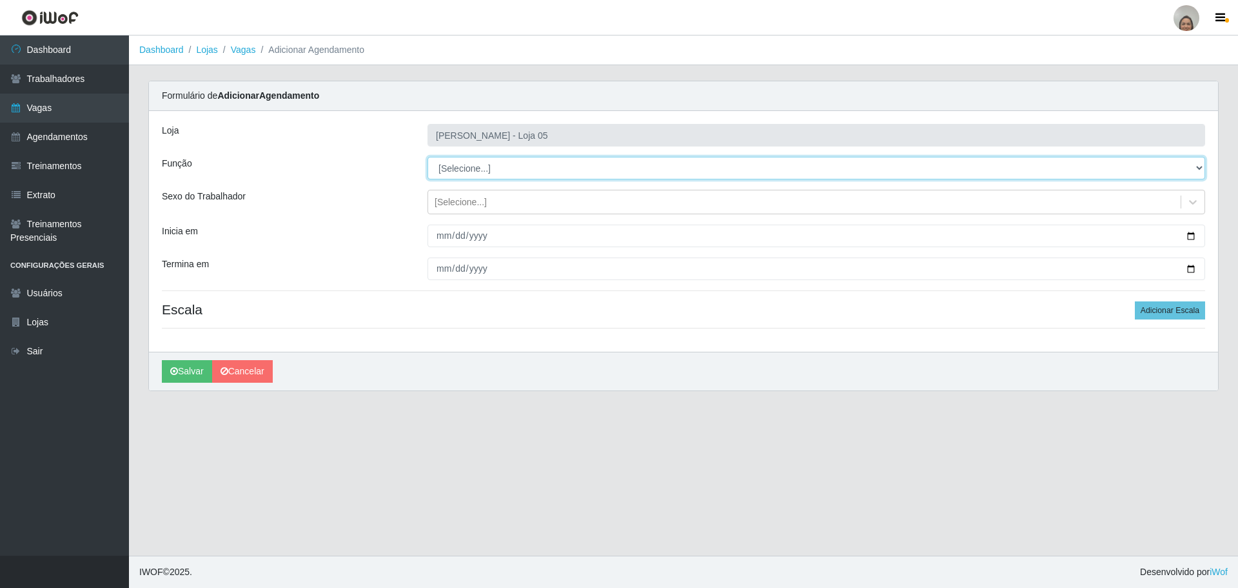
click at [461, 168] on select "[Selecione...] ASG ASG + ASG ++ Auxiliar de Depósito Auxiliar de Depósito + Aux…" at bounding box center [817, 168] width 778 height 23
select select "22"
click at [428, 157] on select "[Selecione...] ASG ASG + ASG ++ Auxiliar de Depósito Auxiliar de Depósito + Aux…" at bounding box center [817, 168] width 778 height 23
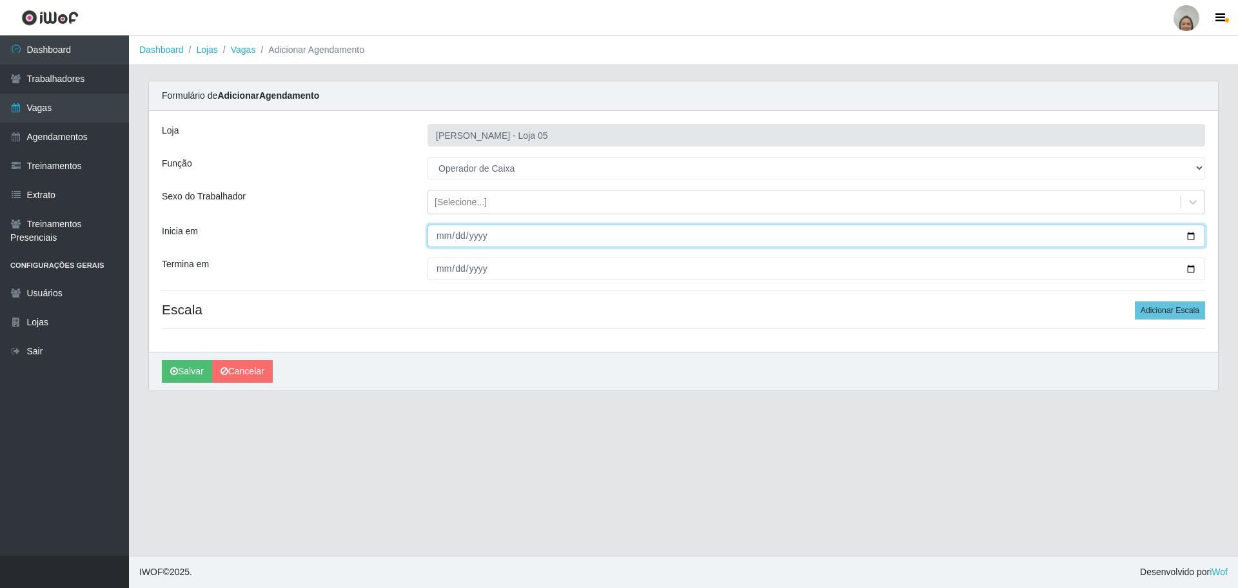
click at [1194, 232] on input "Inicia em" at bounding box center [817, 235] width 778 height 23
type input "[DATE]"
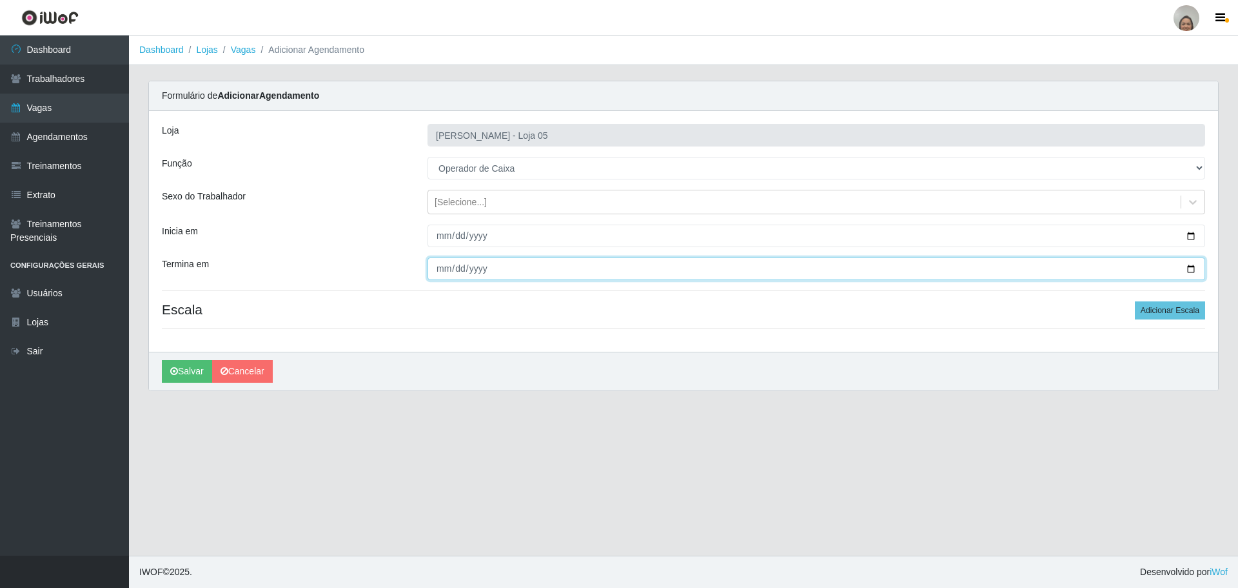
click at [1189, 266] on input "Termina em" at bounding box center [817, 268] width 778 height 23
type input "[DATE]"
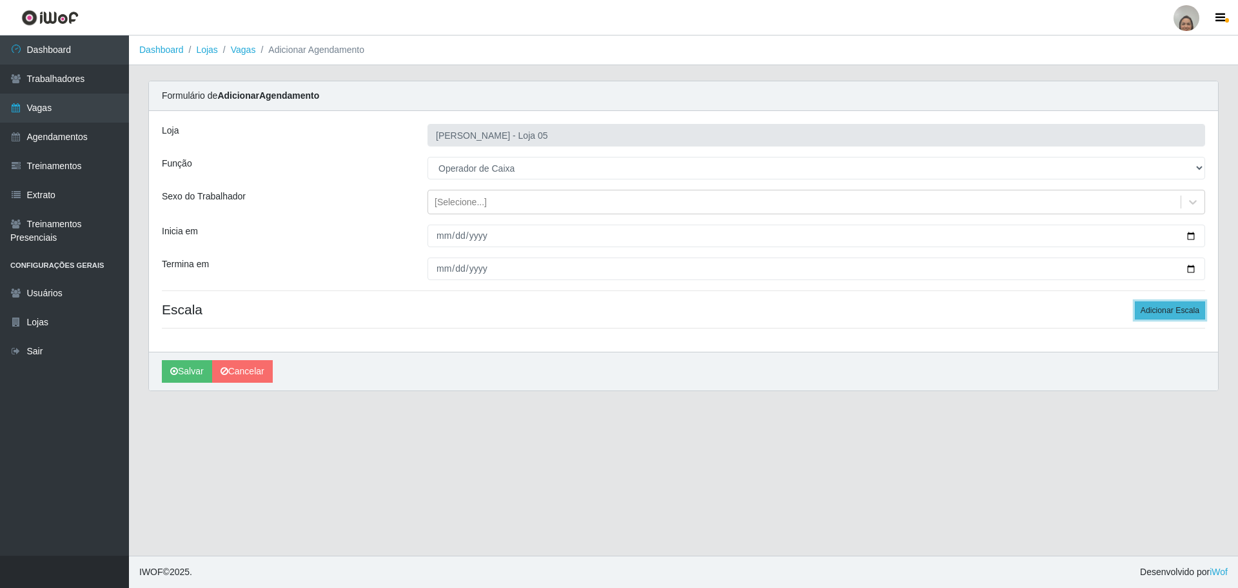
click at [1169, 317] on button "Adicionar Escala" at bounding box center [1170, 310] width 70 height 18
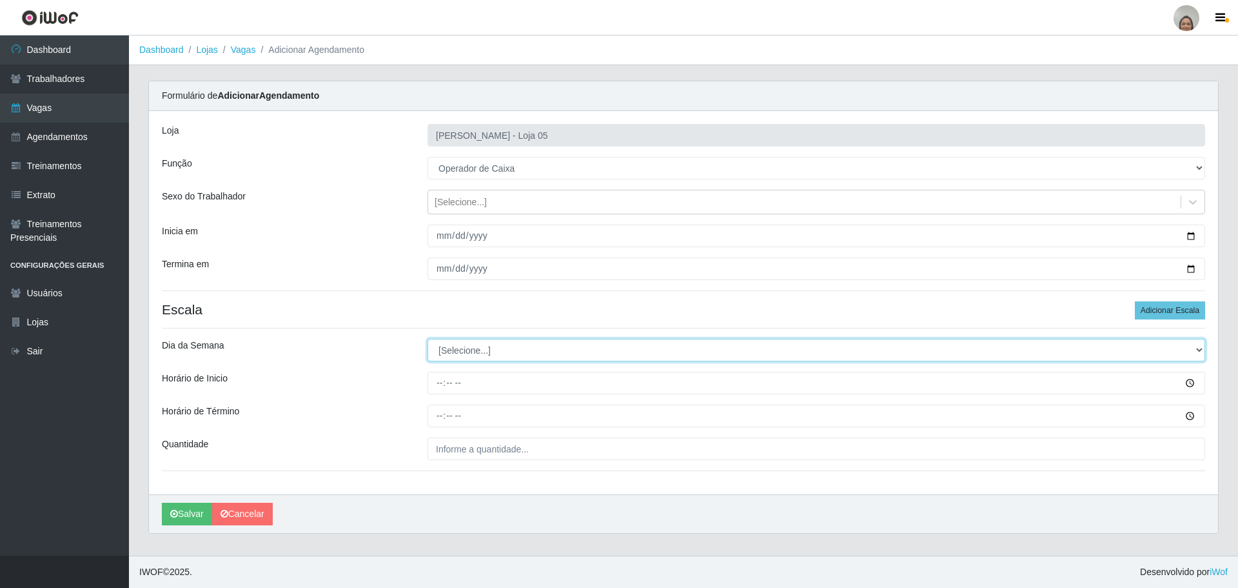
drag, startPoint x: 450, startPoint y: 355, endPoint x: 462, endPoint y: 350, distance: 13.3
click at [450, 355] on select "[Selecione...] Segunda Terça Quarta Quinta Sexta Sábado Domingo" at bounding box center [817, 350] width 778 height 23
select select "2"
click at [428, 339] on select "[Selecione...] Segunda Terça Quarta Quinta Sexta Sábado Domingo" at bounding box center [817, 350] width 778 height 23
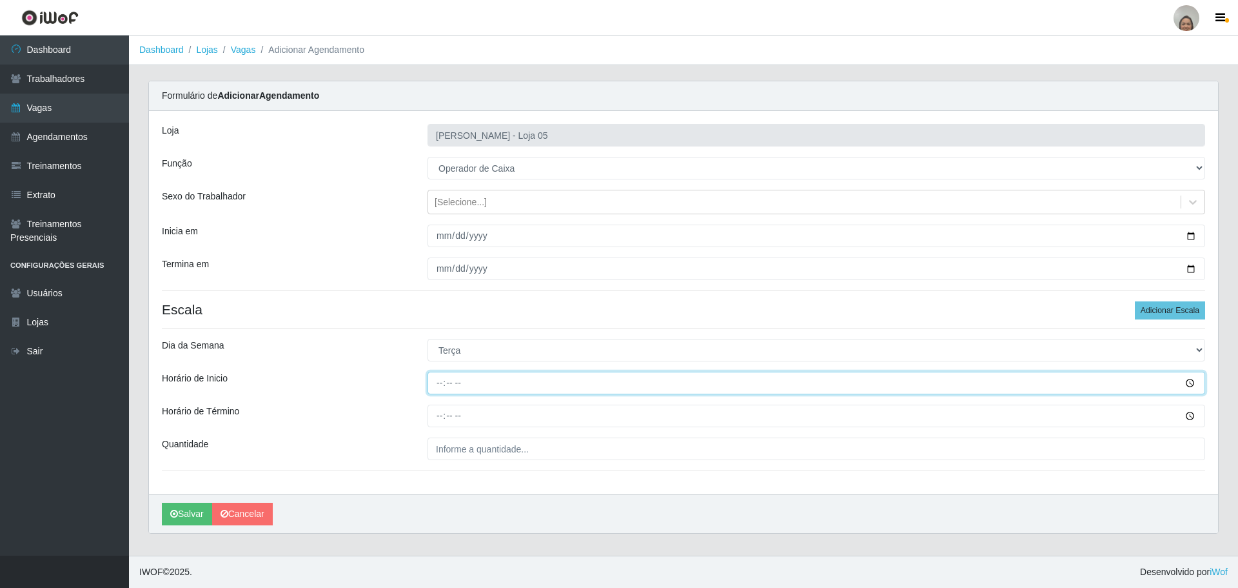
click at [434, 382] on input "Horário de Inicio" at bounding box center [817, 382] width 778 height 23
type input "16:20"
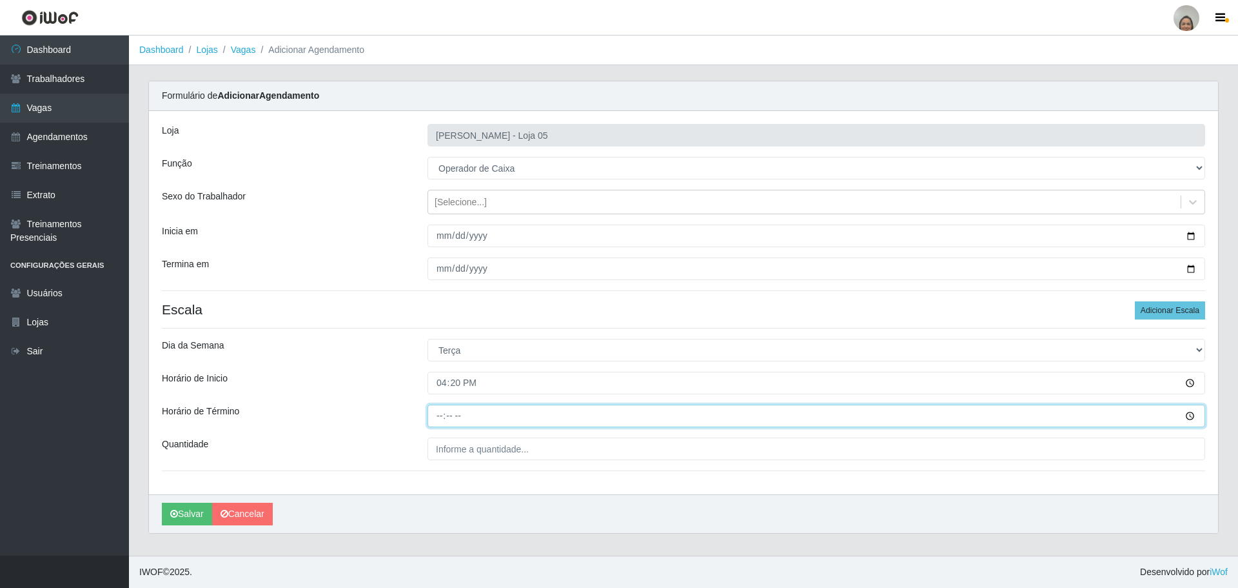
click at [440, 415] on input "Horário de Término" at bounding box center [817, 415] width 778 height 23
type input "22:20"
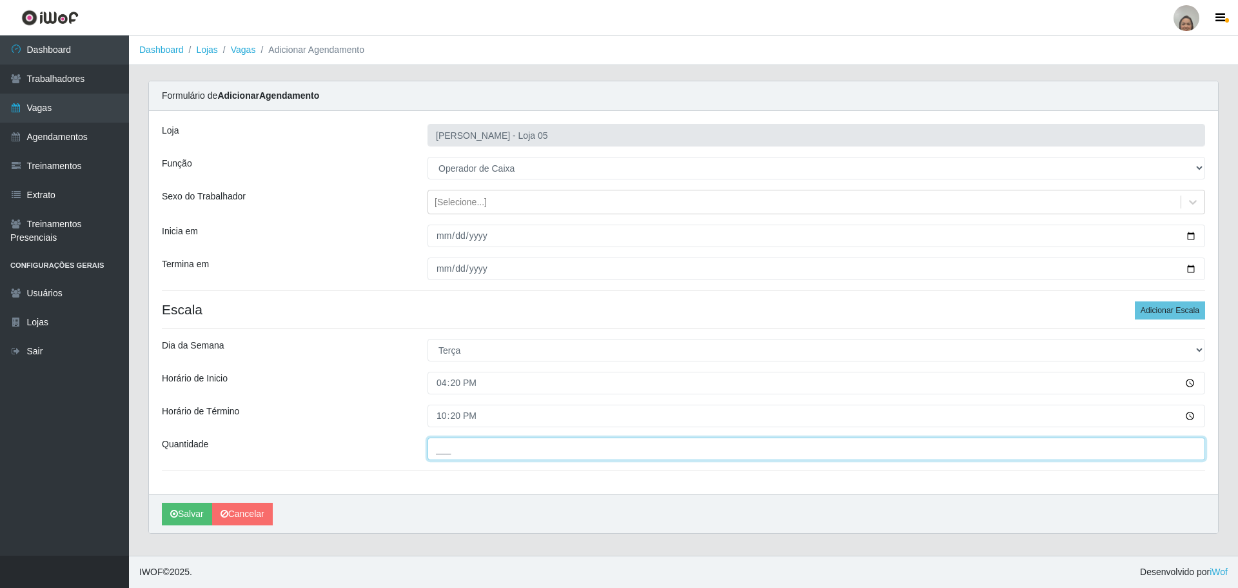
click at [449, 448] on input "___" at bounding box center [817, 448] width 778 height 23
type input "3__"
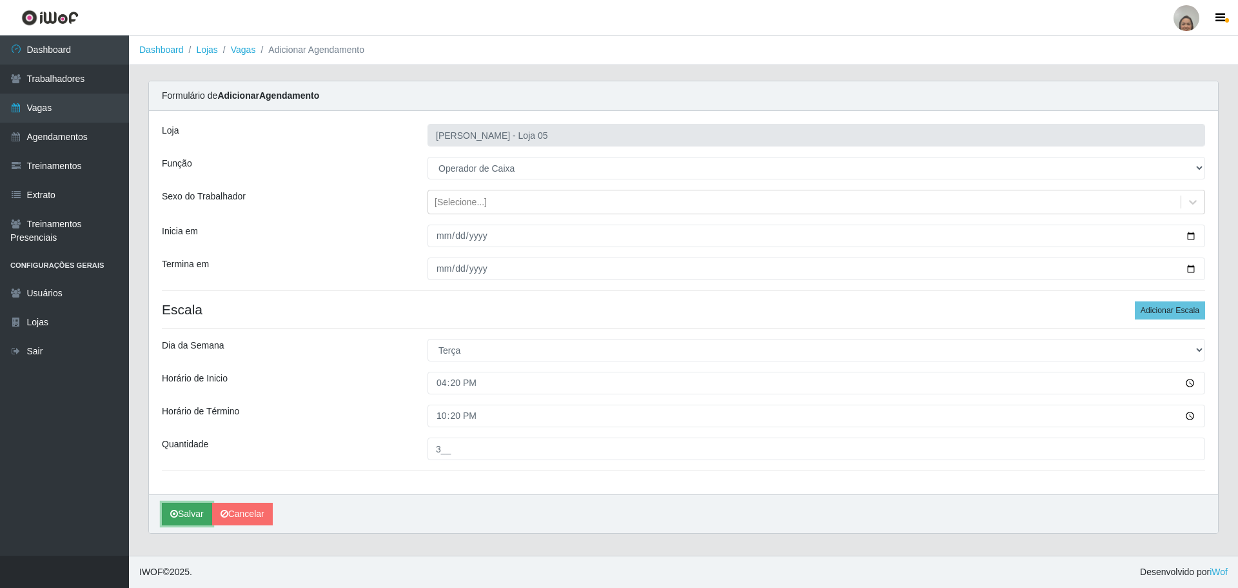
click at [185, 513] on button "Salvar" at bounding box center [187, 513] width 50 height 23
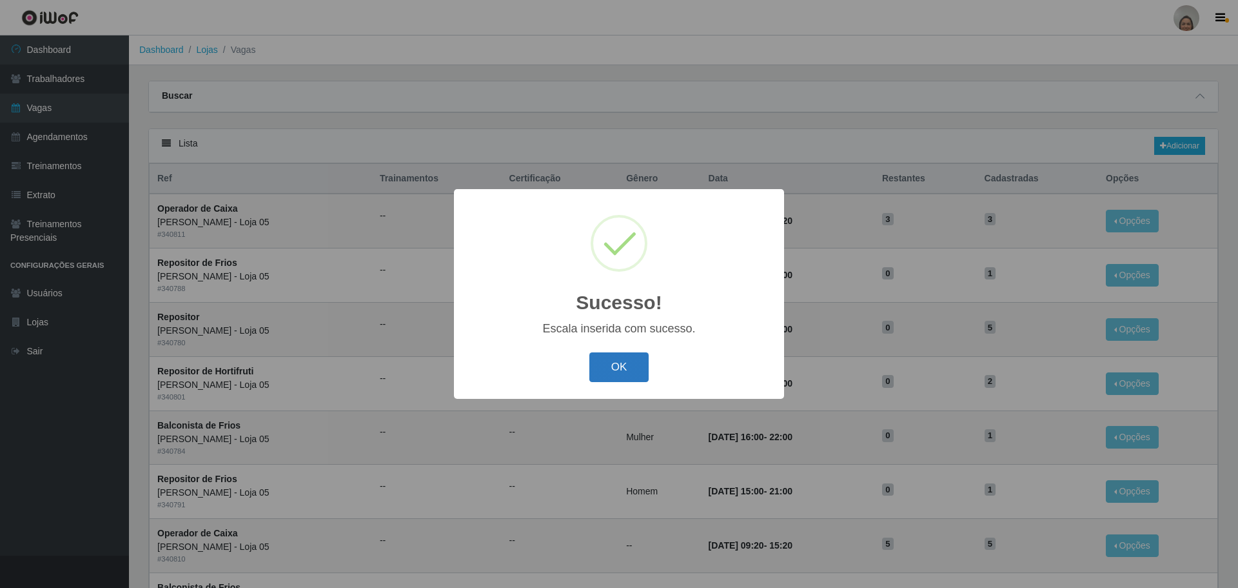
click at [609, 368] on button "OK" at bounding box center [619, 367] width 60 height 30
